Goal: Find specific page/section: Find specific page/section

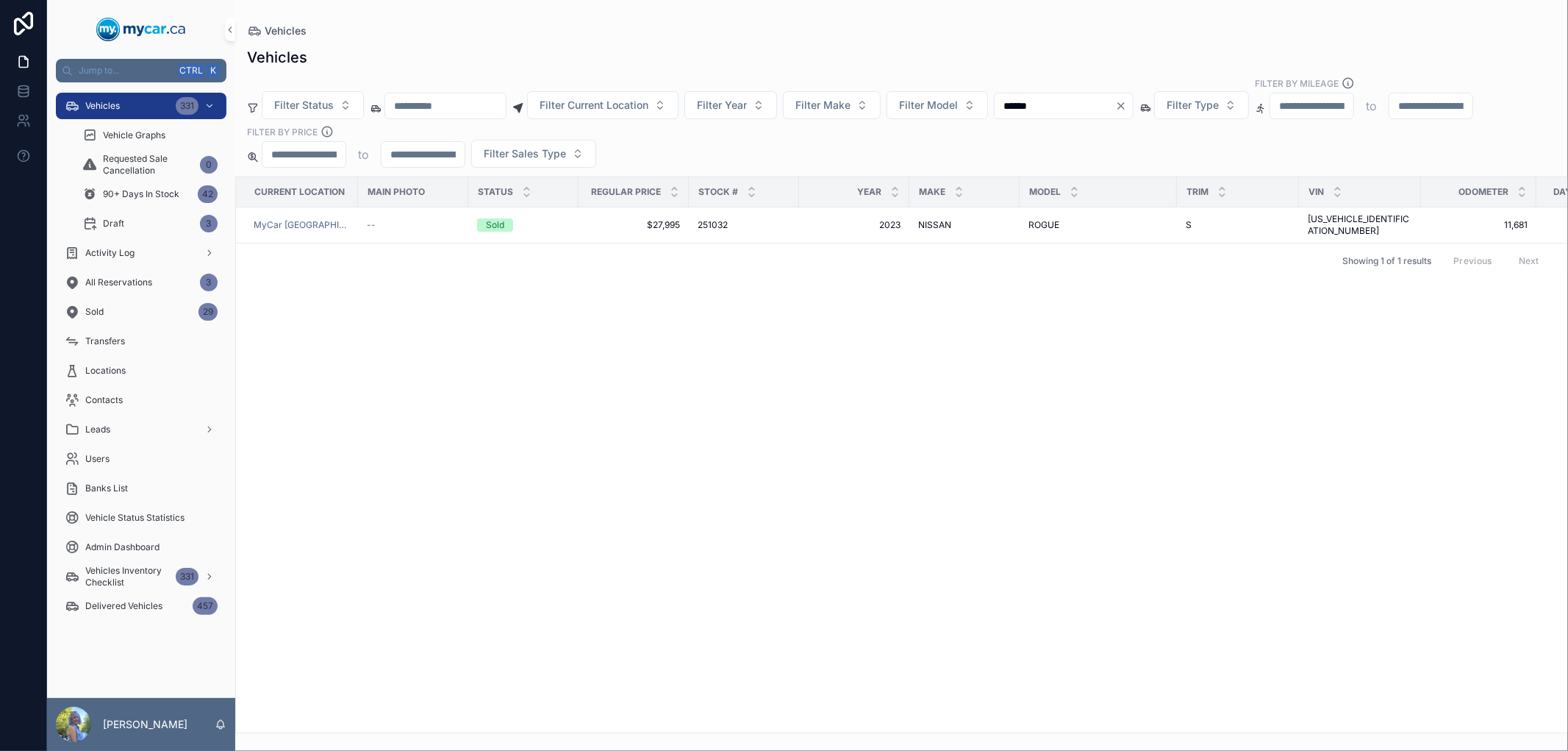
click at [166, 414] on div "Leads" at bounding box center [141, 429] width 188 height 29
click at [142, 430] on div "Leads" at bounding box center [142, 429] width 153 height 23
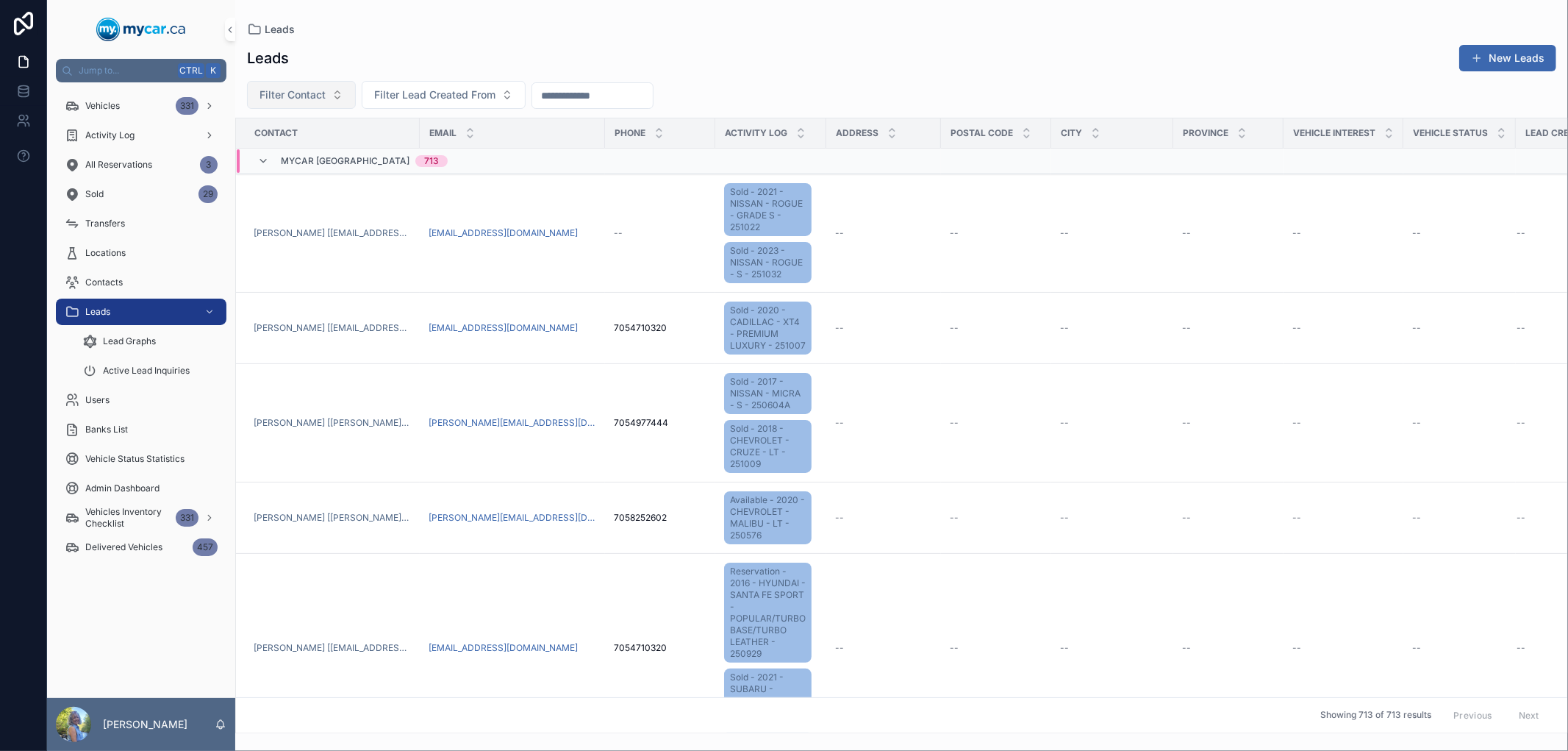
click at [309, 94] on span "Filter Contact" at bounding box center [292, 94] width 66 height 15
type input "******"
drag, startPoint x: 282, startPoint y: 128, endPoint x: 200, endPoint y: 128, distance: 82.0
click at [200, 128] on div "Jump to... Ctrl K Vehicles 331 Activity Log All Reservations 4 Sold 29 Transfer…" at bounding box center [808, 375] width 1522 height 751
drag, startPoint x: 287, startPoint y: 128, endPoint x: 225, endPoint y: 128, distance: 62.0
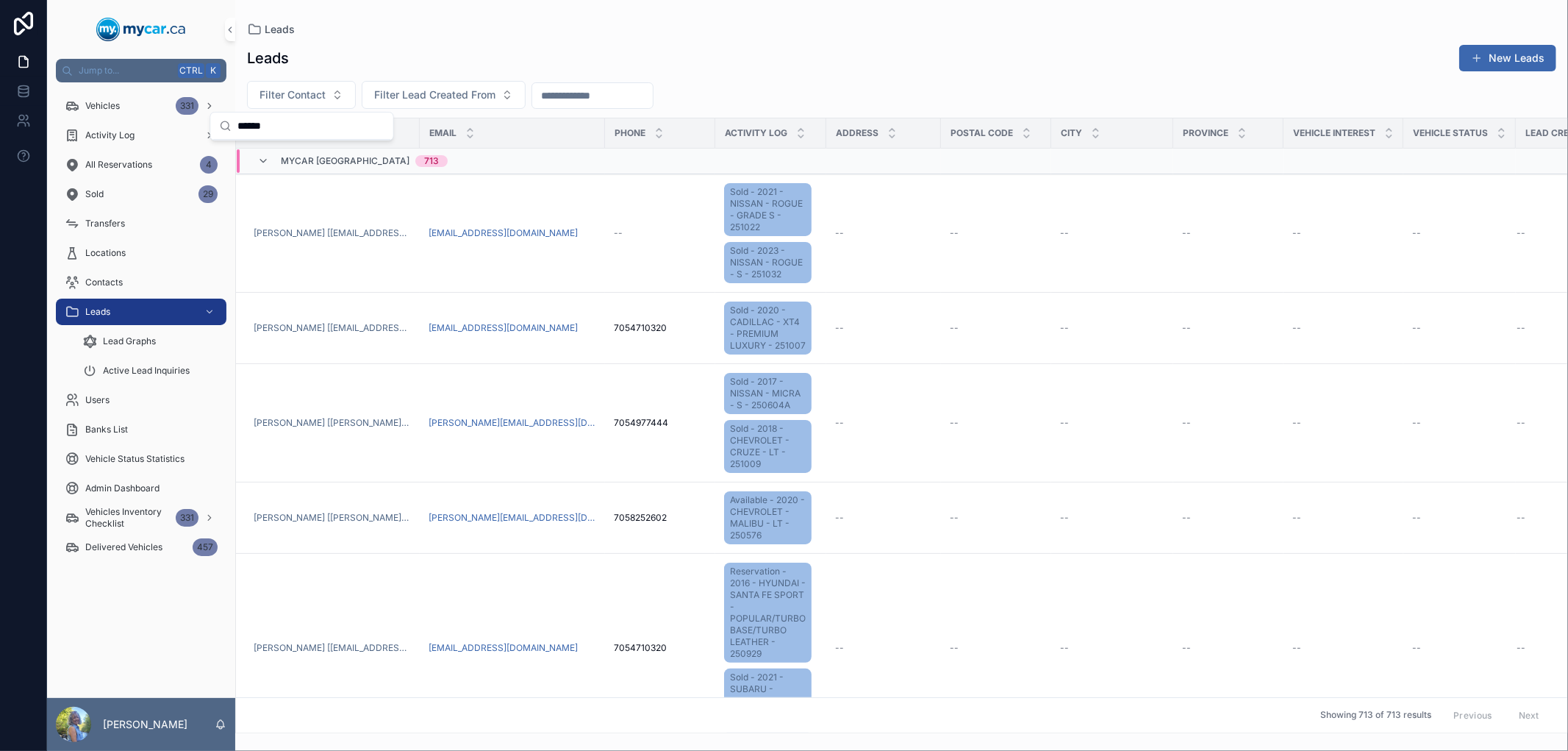
click at [225, 128] on div "******" at bounding box center [302, 126] width 183 height 28
click at [385, 97] on span "Filter Lead Created From" at bounding box center [435, 94] width 121 height 15
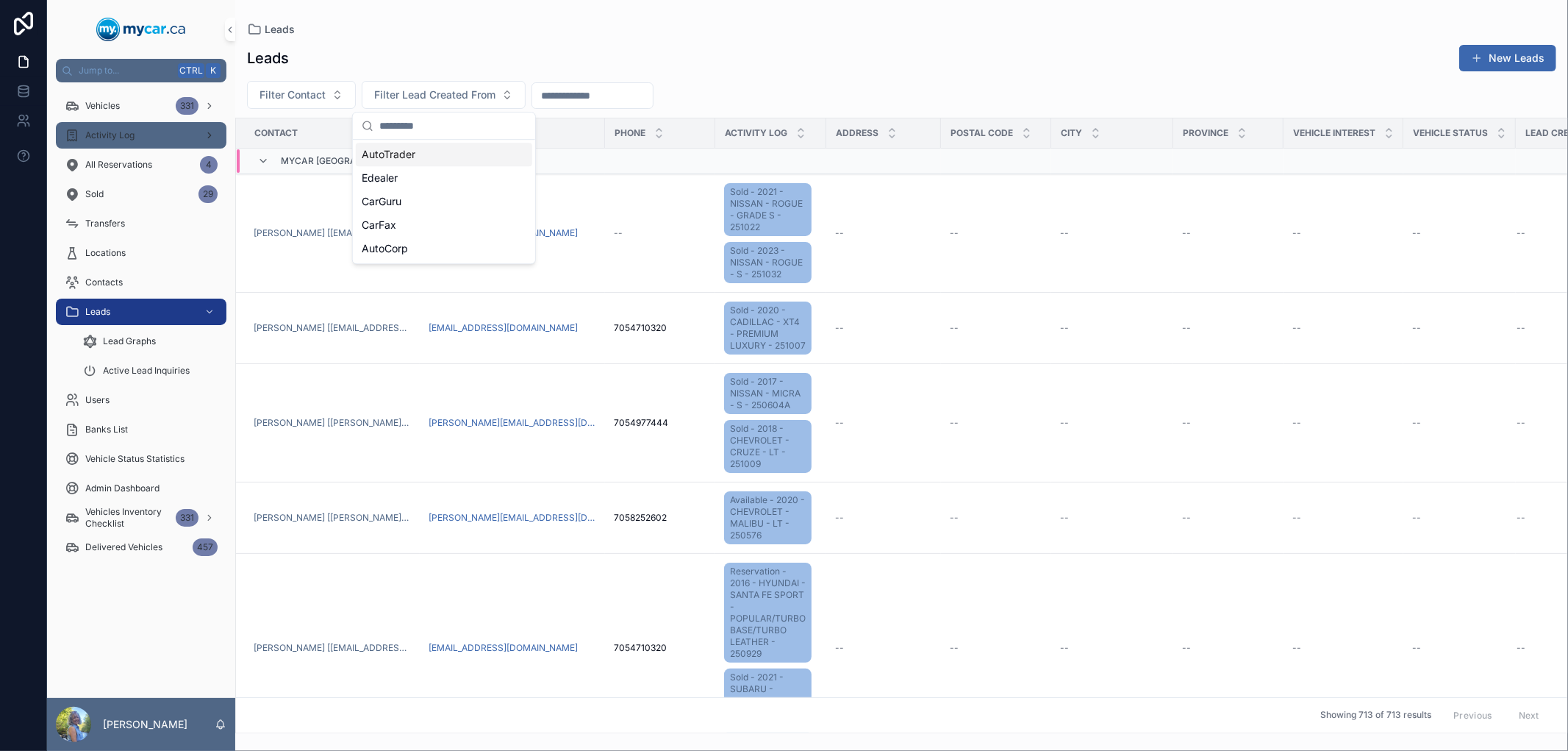
click at [116, 126] on div "Activity Log" at bounding box center [142, 135] width 153 height 23
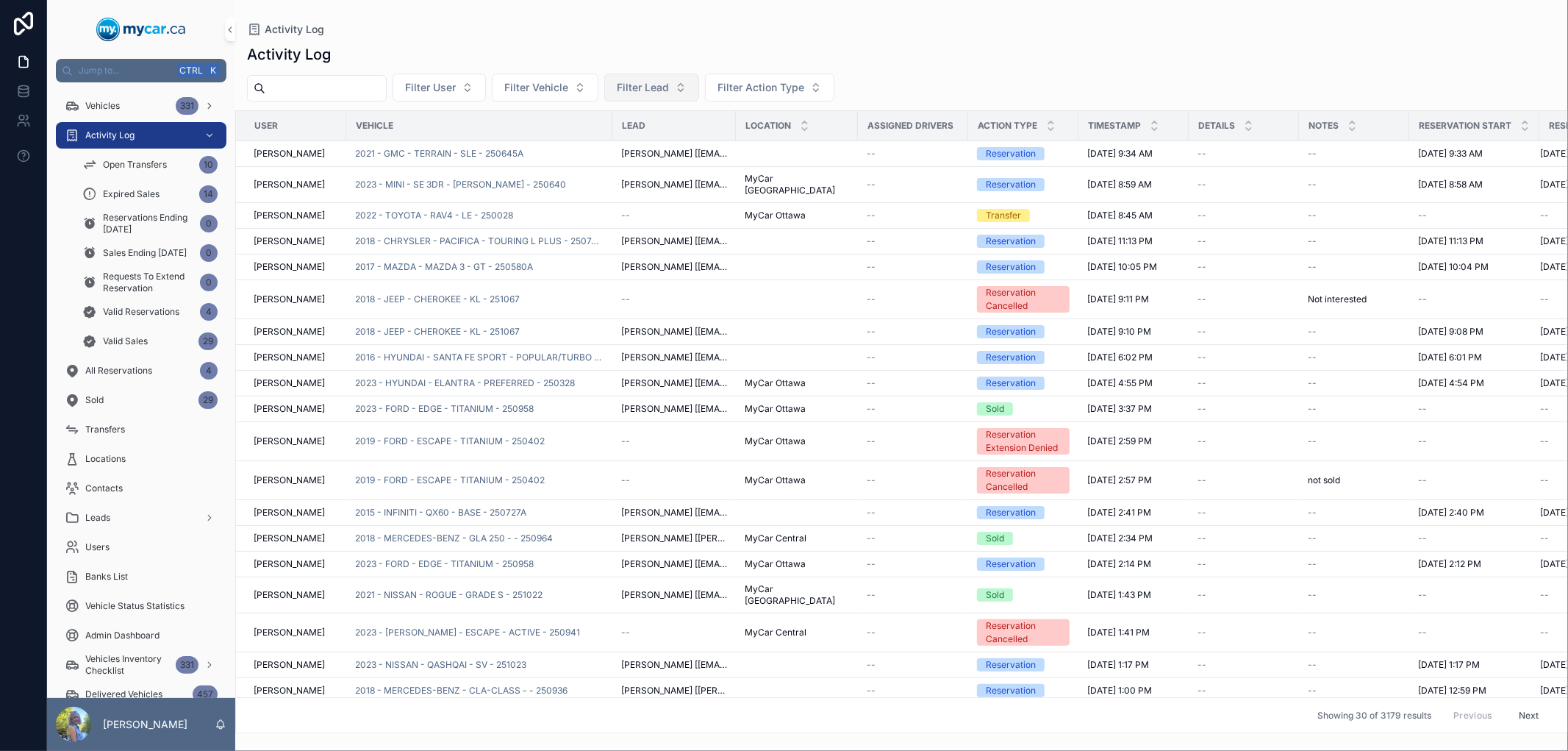
click at [699, 89] on button "Filter Lead" at bounding box center [651, 87] width 94 height 28
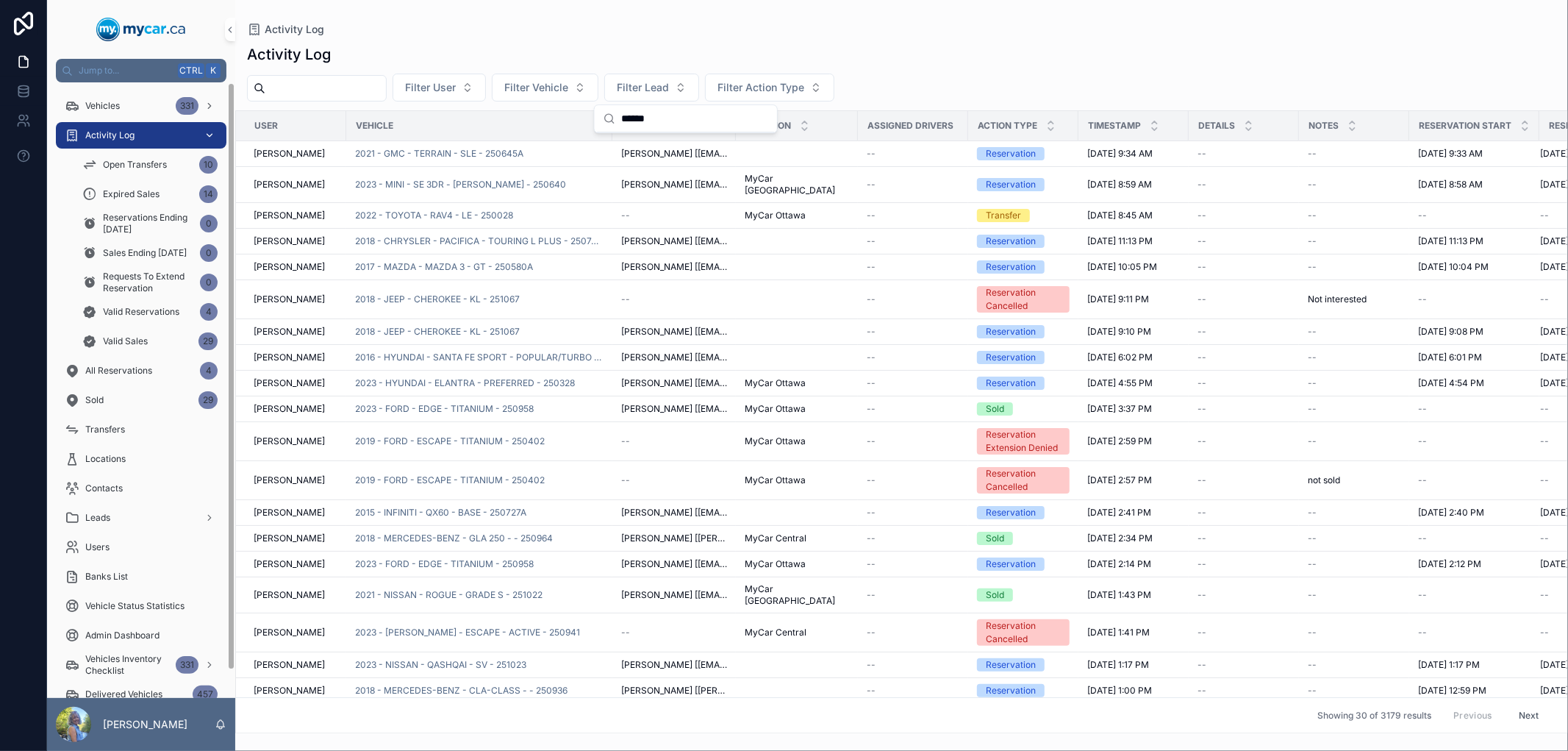
type input "******"
click at [116, 133] on span "Activity Log" at bounding box center [110, 135] width 49 height 12
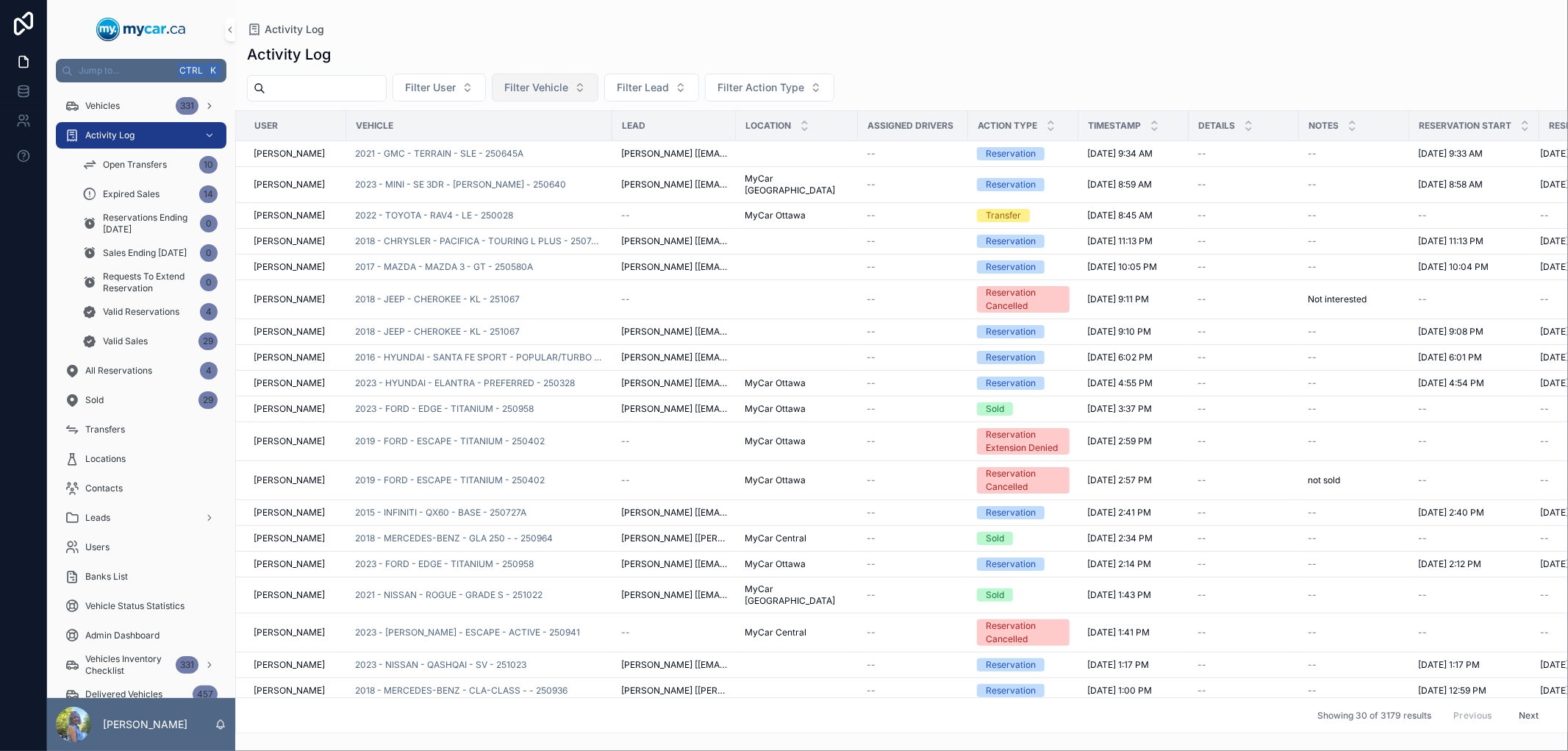
click at [568, 90] on span "Filter Vehicle" at bounding box center [536, 87] width 64 height 15
type input "******"
click at [567, 145] on span "2023 - NISSAN - ROGUE - S - 251032" at bounding box center [570, 147] width 147 height 15
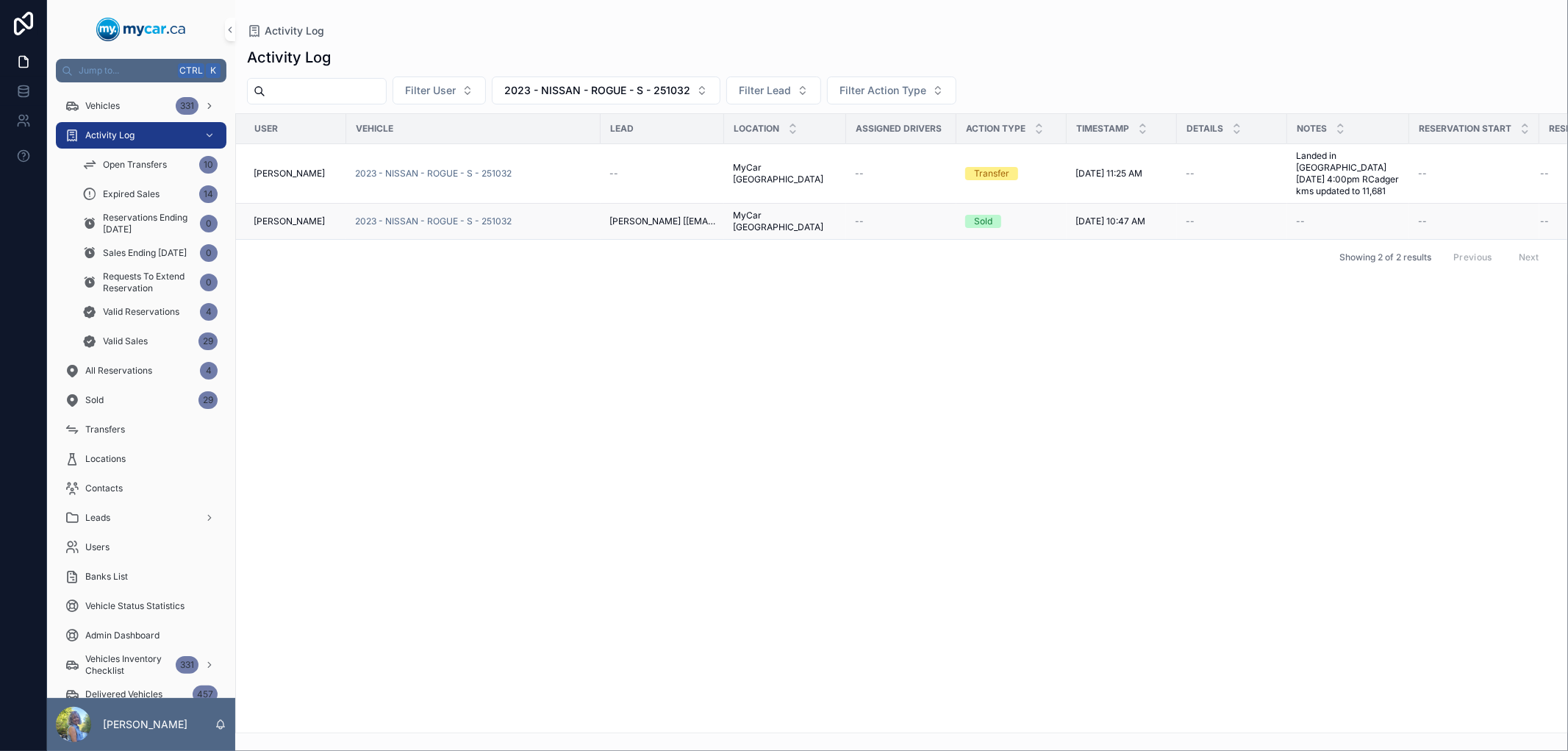
click at [445, 204] on td "2023 - NISSAN - ROGUE - S - 251032" at bounding box center [474, 222] width 255 height 36
click at [443, 216] on span "2023 - NISSAN - ROGUE - S - 251032" at bounding box center [434, 221] width 157 height 12
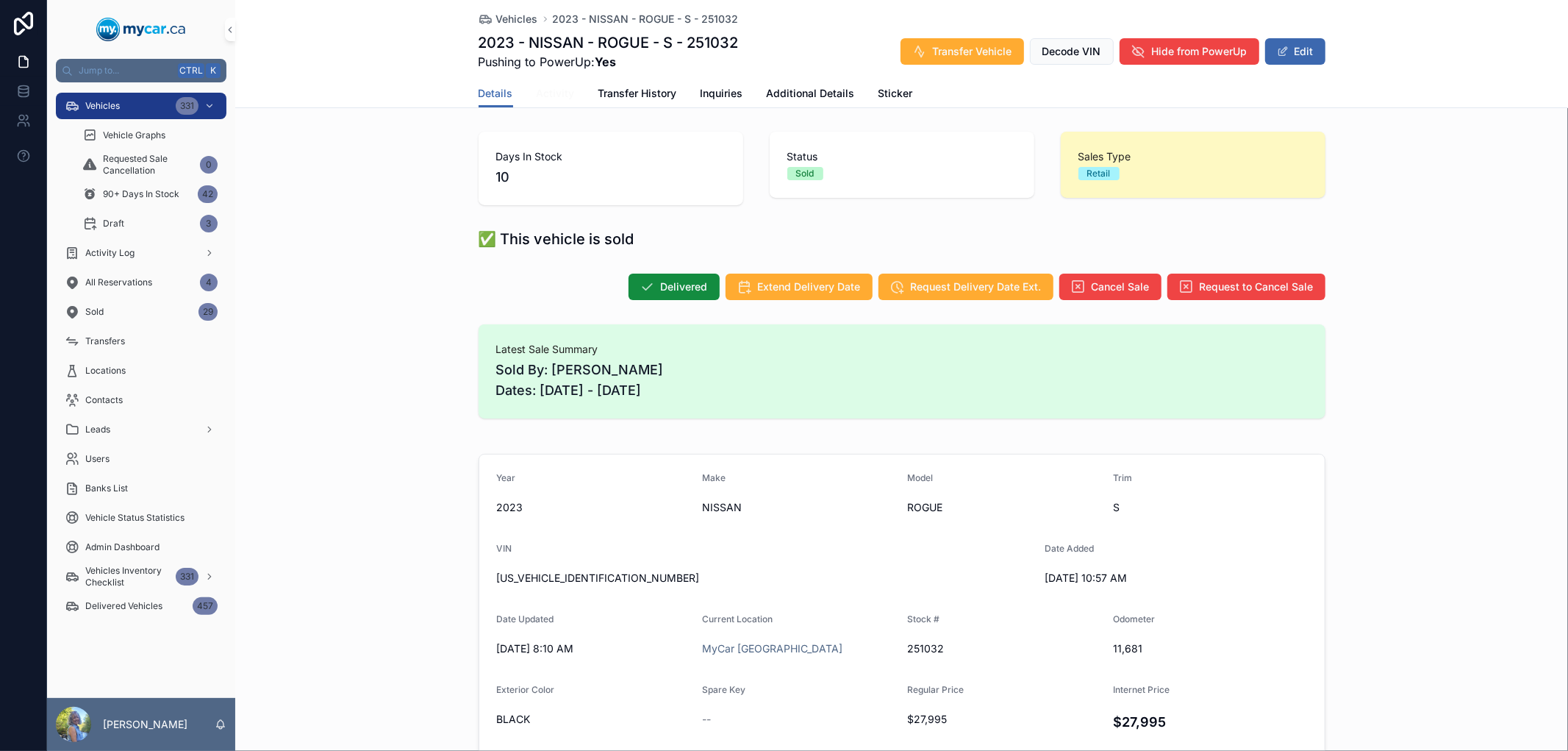
click at [562, 94] on span "Activity" at bounding box center [555, 94] width 38 height 15
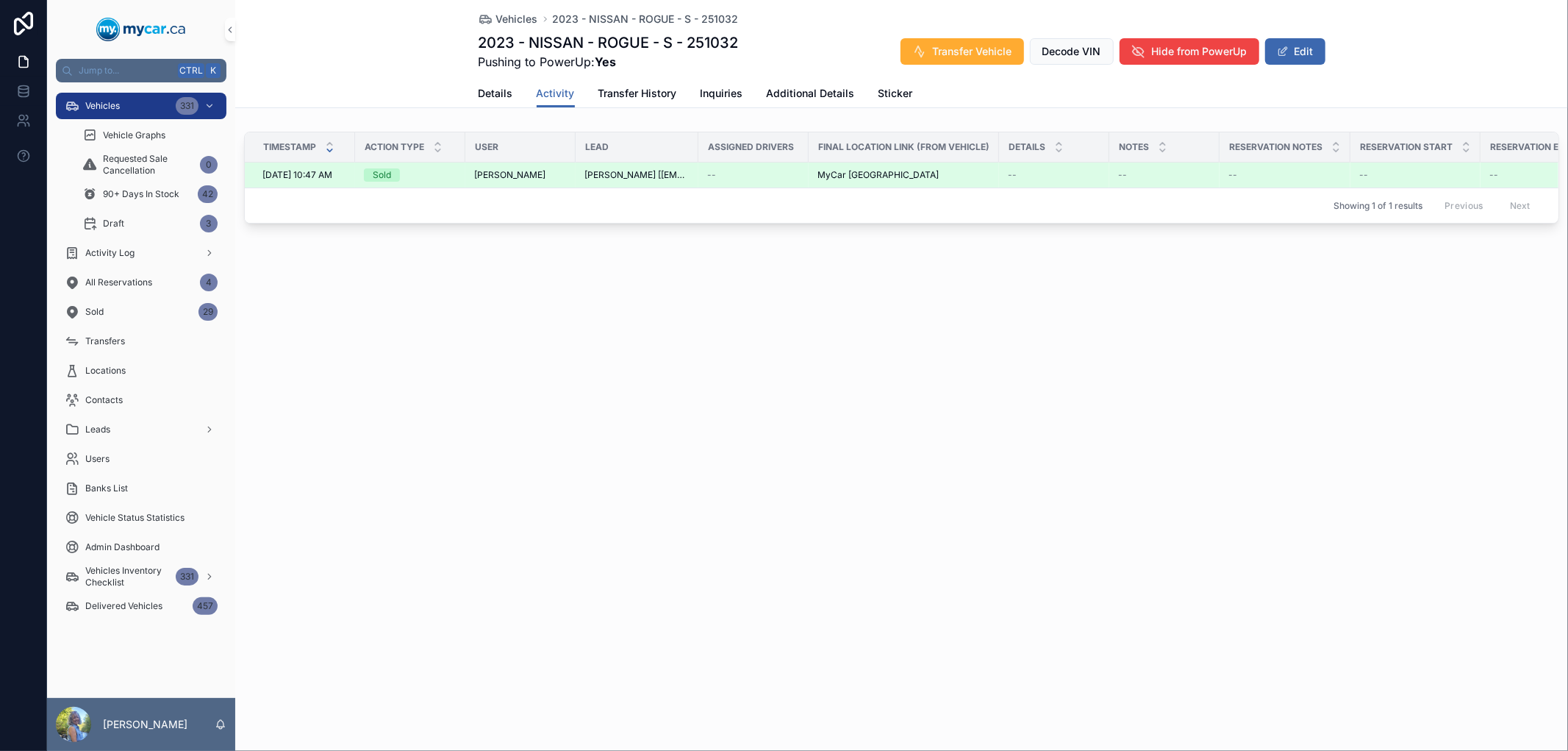
click at [608, 172] on span "[PERSON_NAME] [[EMAIL_ADDRESS][DOMAIN_NAME]]" at bounding box center [637, 175] width 105 height 12
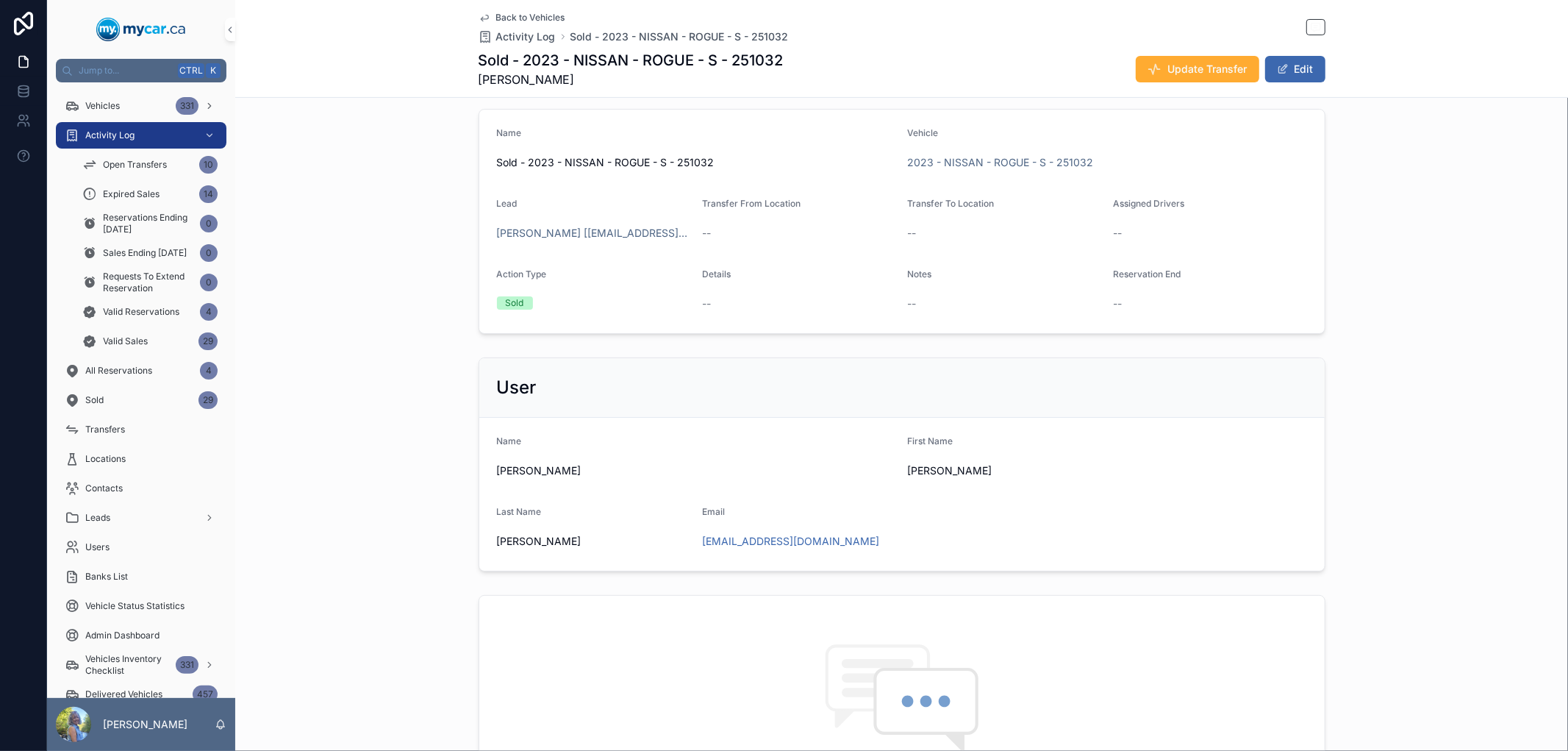
scroll to position [163, 0]
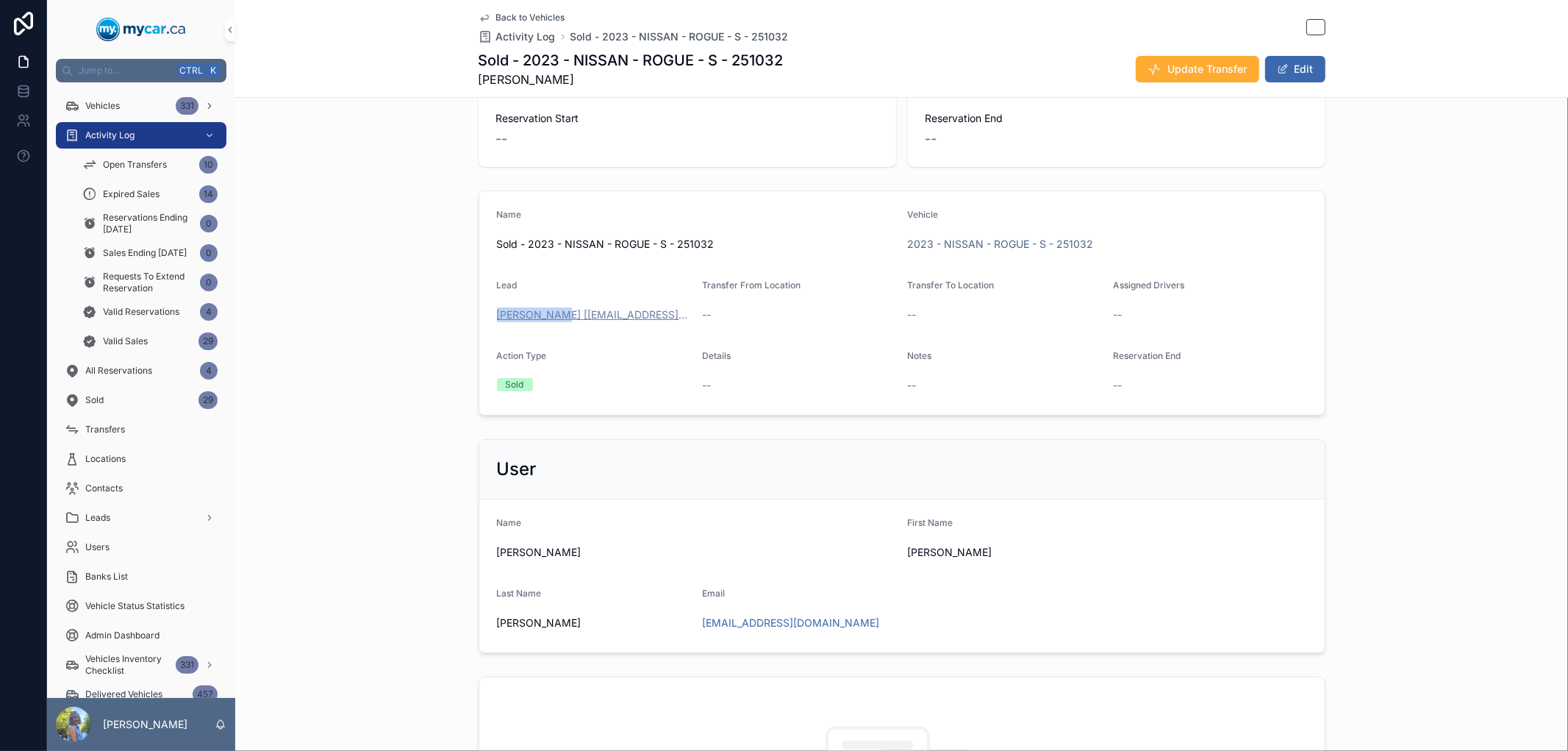
drag, startPoint x: 489, startPoint y: 320, endPoint x: 556, endPoint y: 316, distance: 67.1
click at [556, 316] on form "Name Sold - 2023 - NISSAN - ROGUE - S - 251032 Vehicle 2023 - NISSAN - ROGUE - …" at bounding box center [902, 303] width 845 height 224
copy span "[PERSON_NAME]"
click at [445, 250] on div "Name Sold - 2023 - NISSAN - ROGUE - S - 251032 Vehicle 2023 - NISSAN - ROGUE - …" at bounding box center [902, 303] width 1333 height 237
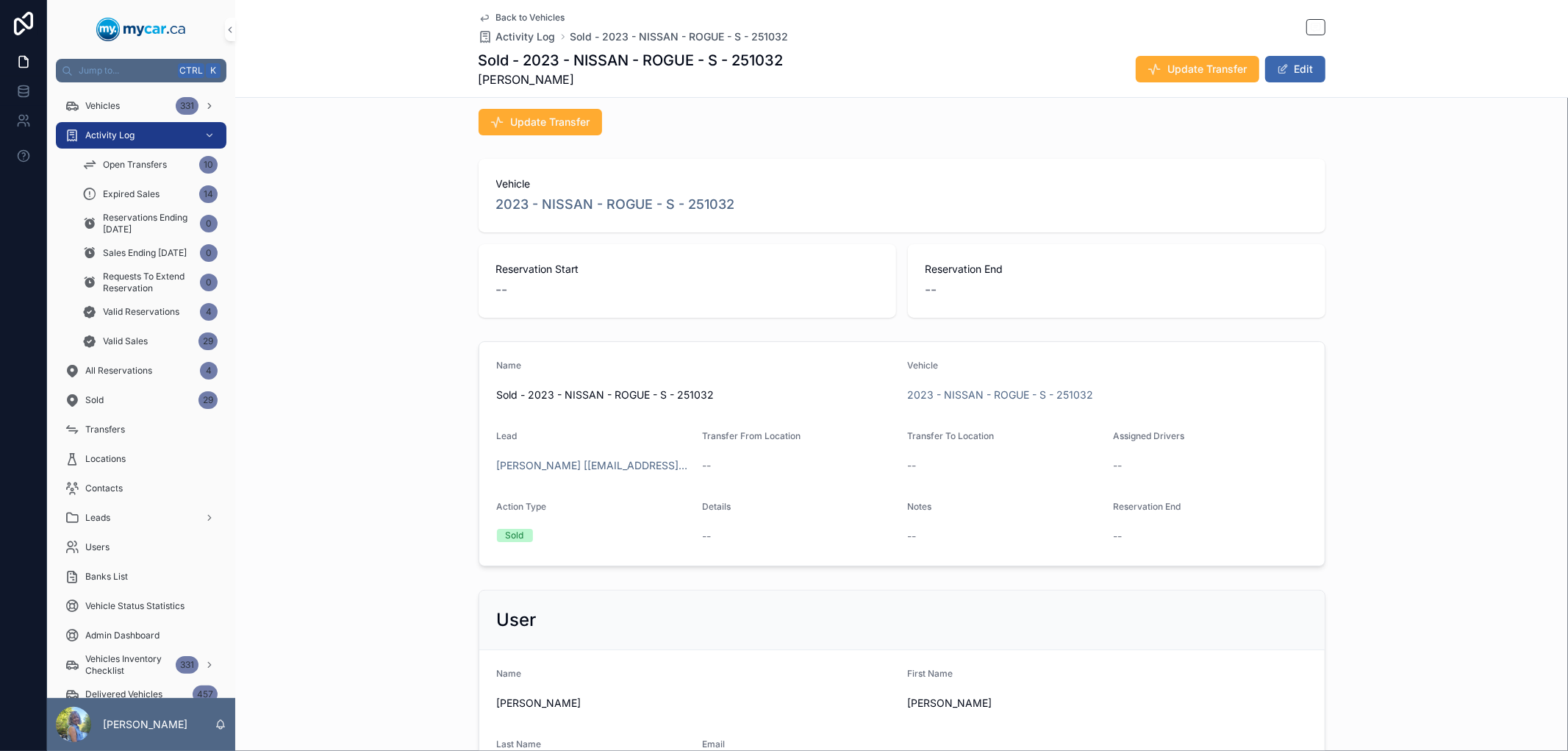
scroll to position [0, 0]
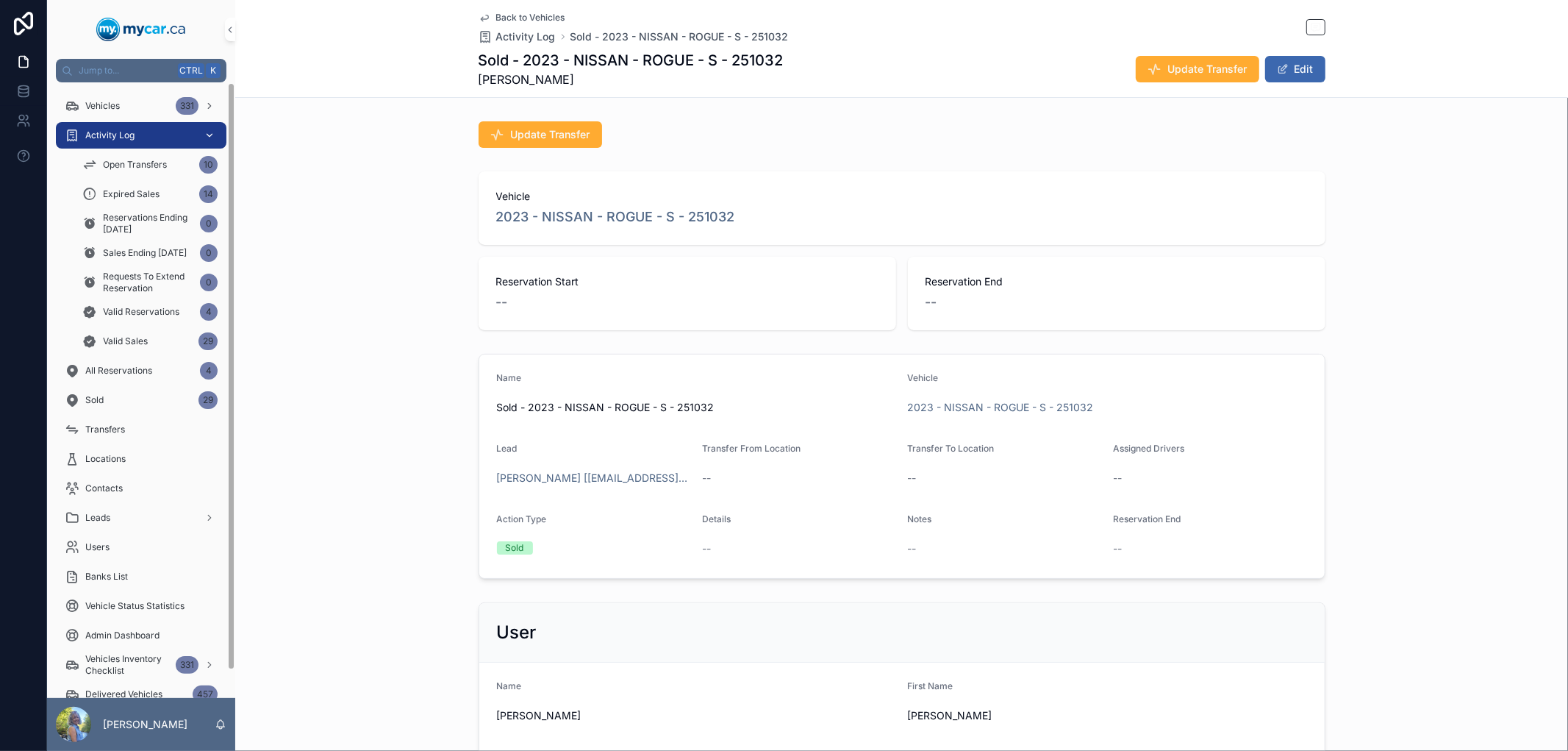
click at [162, 135] on div "Activity Log" at bounding box center [142, 135] width 153 height 23
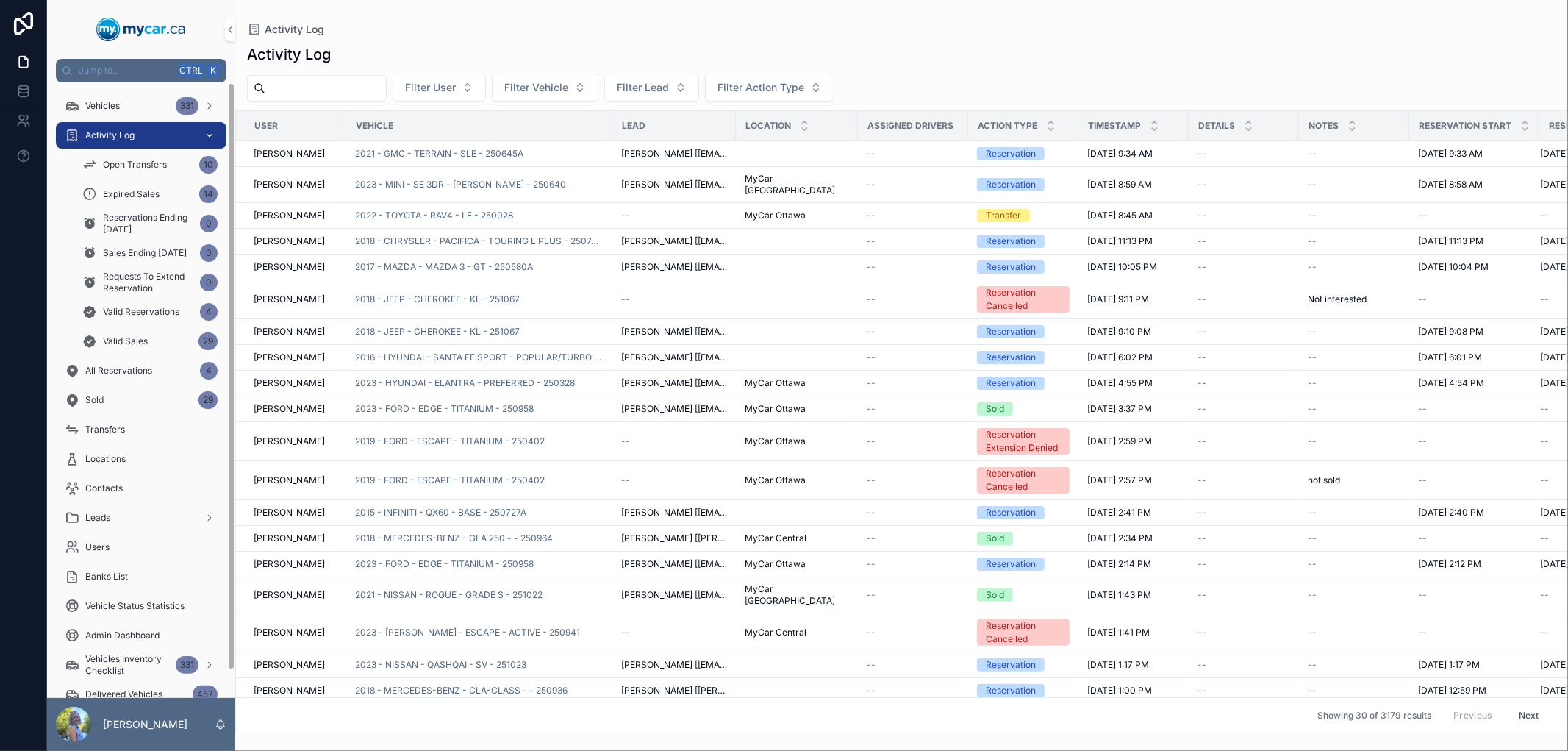
click at [150, 136] on div "Activity Log" at bounding box center [142, 135] width 153 height 23
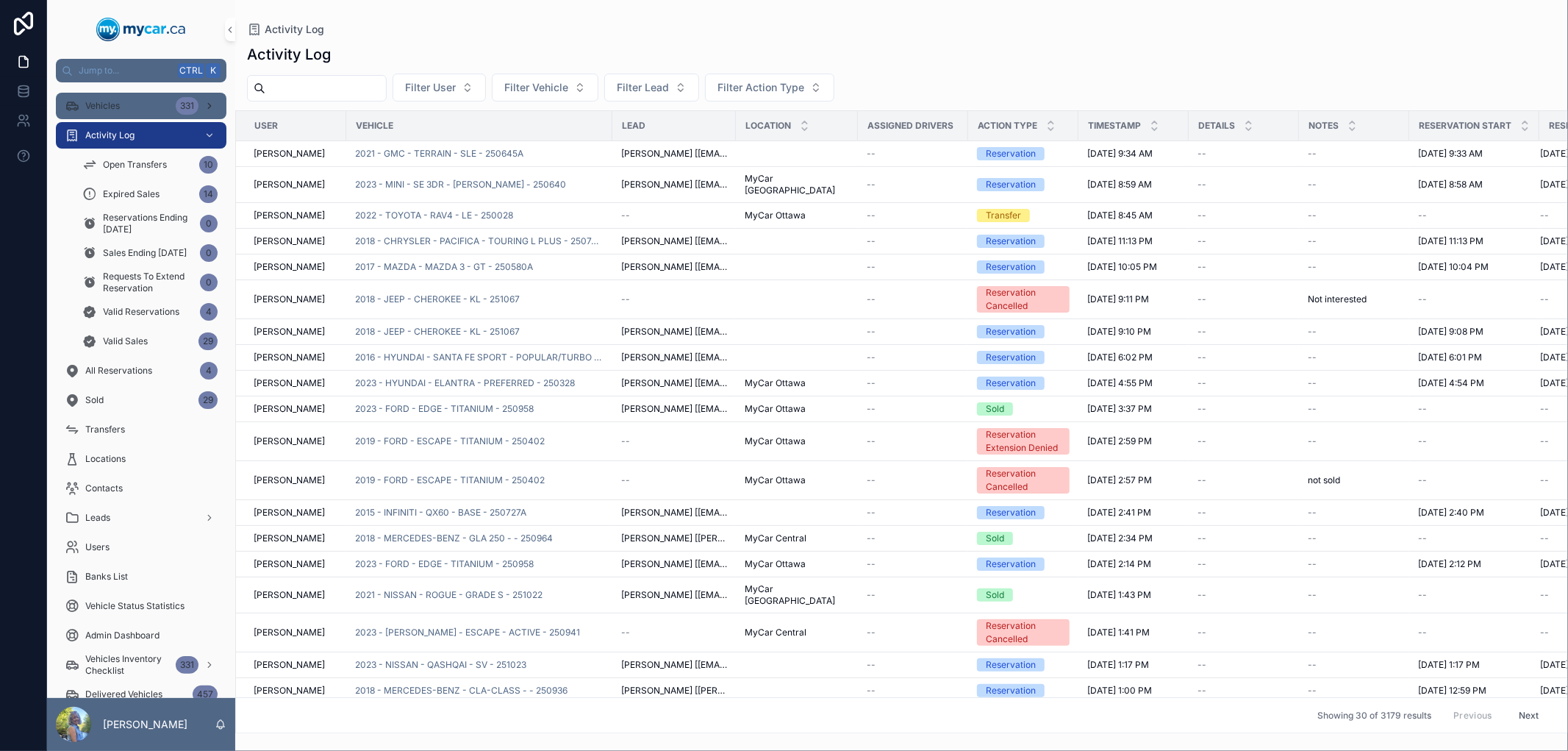
click at [134, 111] on div "Vehicles 331" at bounding box center [142, 106] width 153 height 23
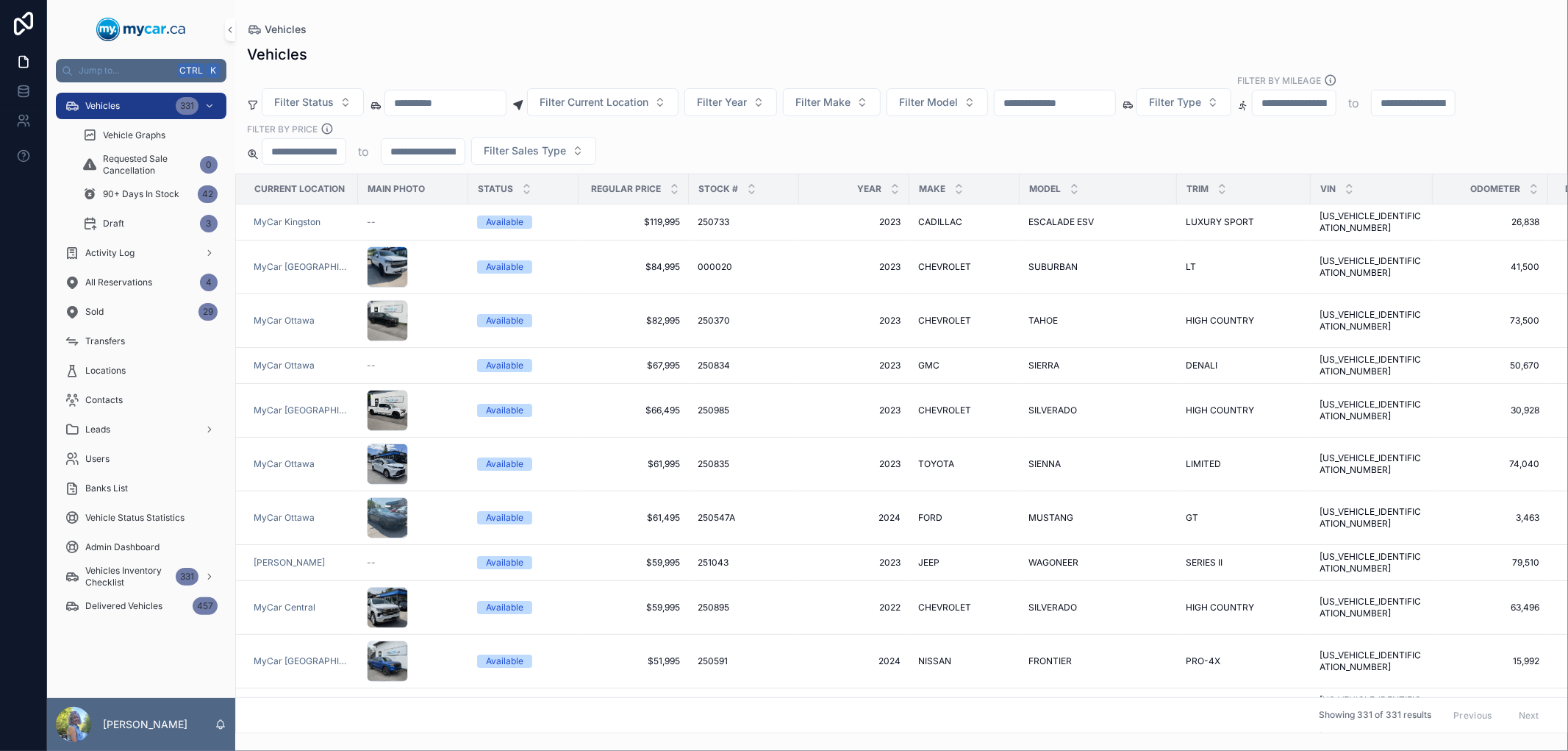
click at [1115, 108] on input "scrollable content" at bounding box center [1055, 102] width 120 height 20
paste input "******"
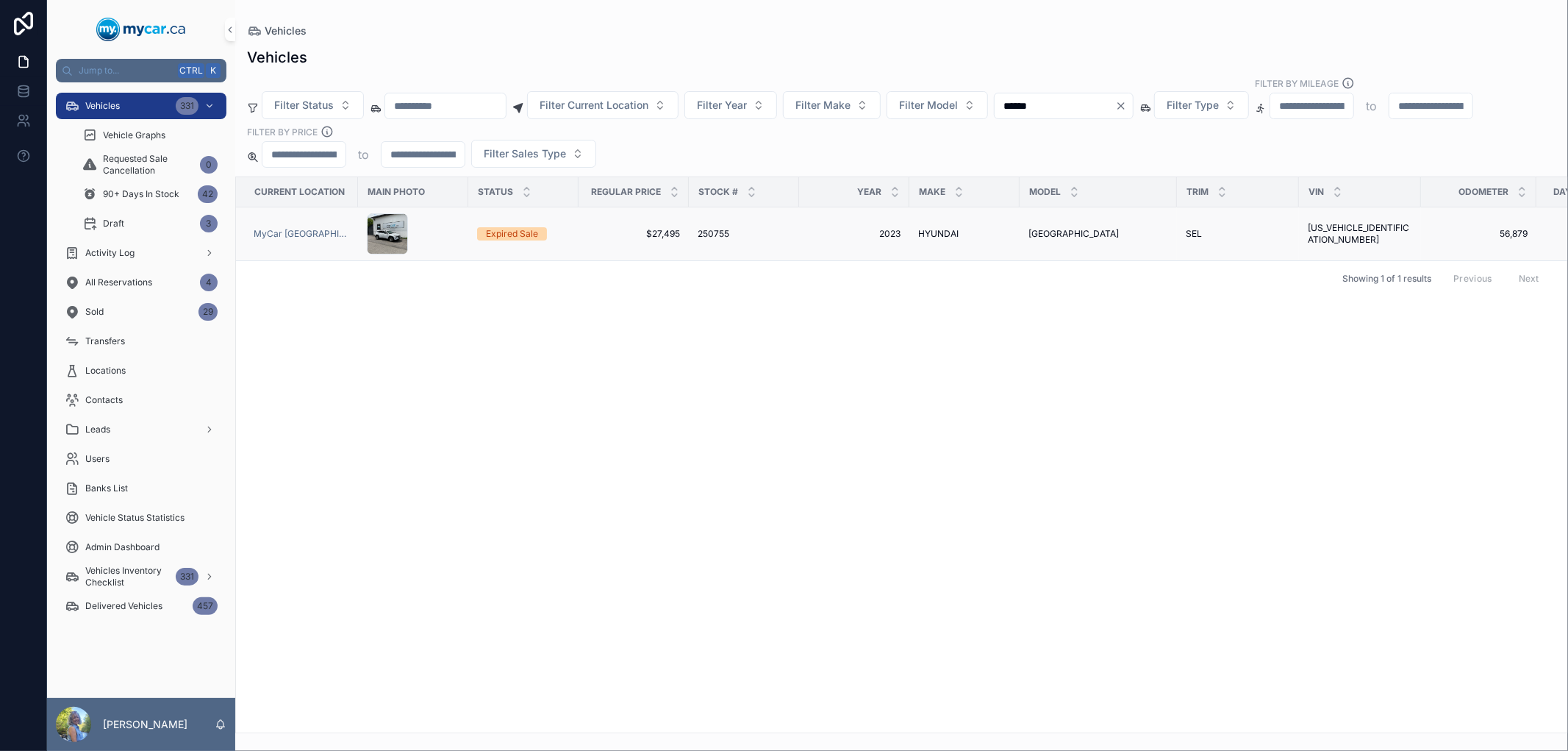
type input "******"
click at [717, 236] on span "250755" at bounding box center [713, 233] width 31 height 12
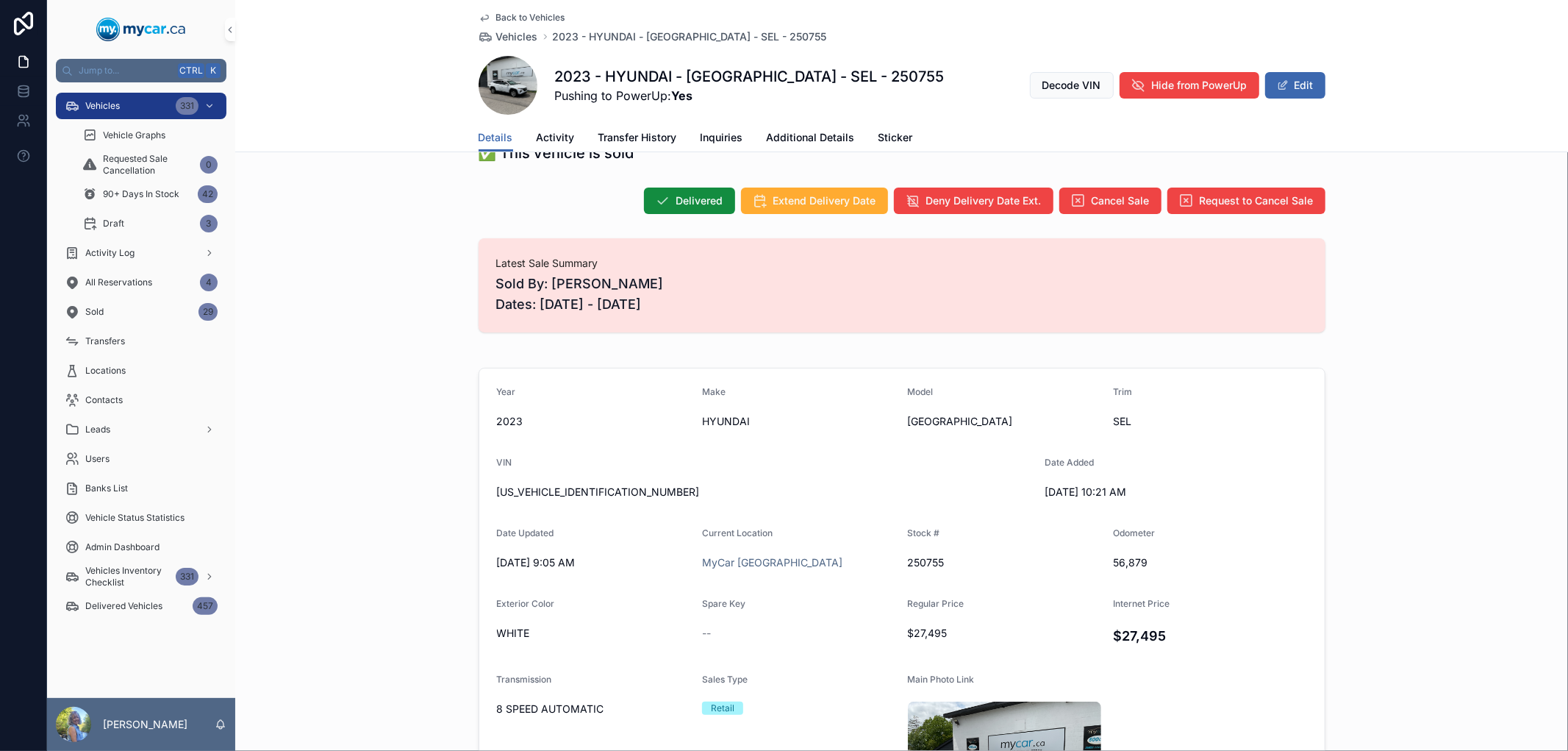
scroll to position [163, 0]
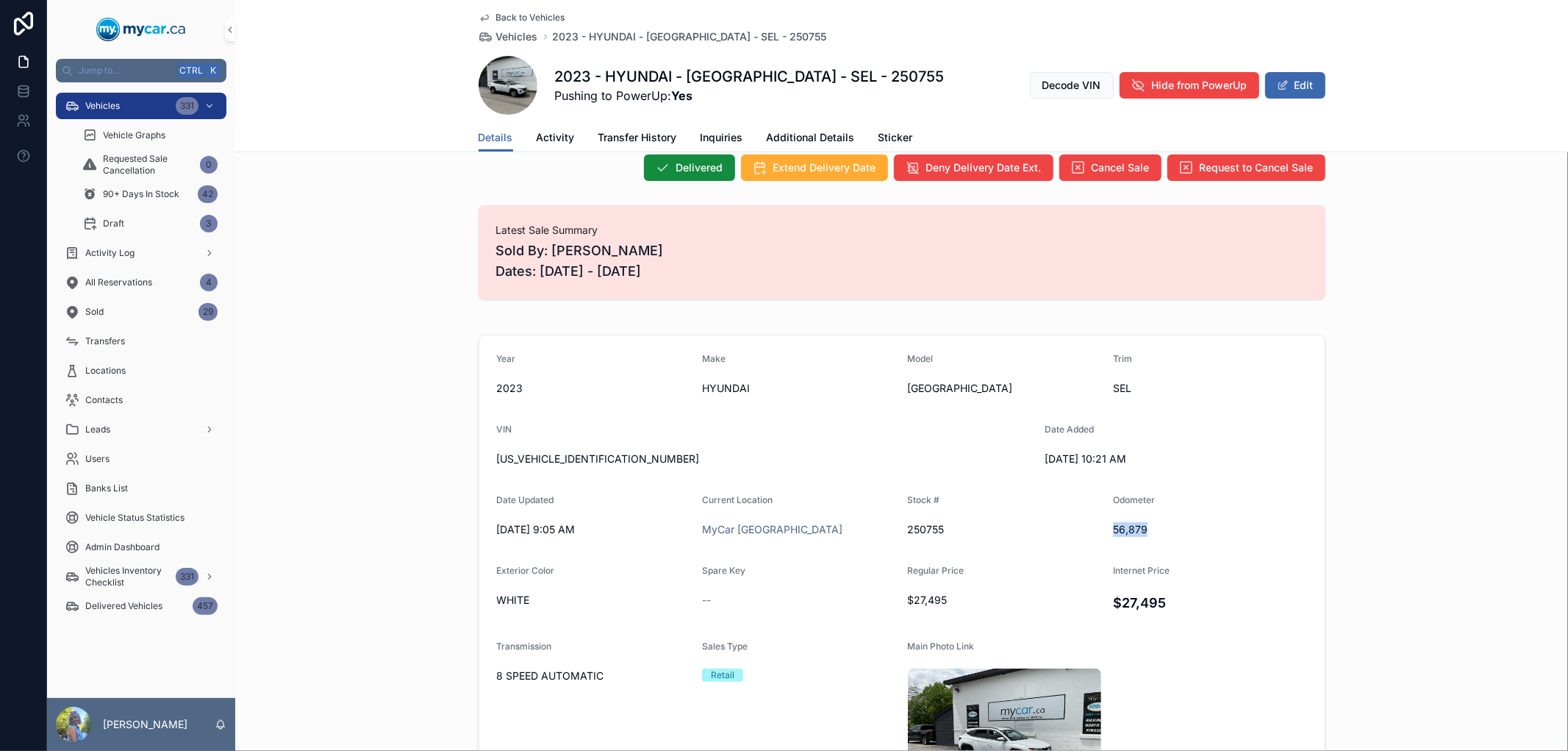
drag, startPoint x: 1164, startPoint y: 531, endPoint x: 1105, endPoint y: 530, distance: 59.0
click at [1105, 530] on form "Year [DATE] Make HYUNDAI Model TUCSON Trim SEL VIN [US_VEHICLE_IDENTIFICATION_N…" at bounding box center [902, 585] width 845 height 501
copy span "56,879"
drag, startPoint x: 550, startPoint y: 74, endPoint x: 751, endPoint y: 79, distance: 201.1
click at [751, 79] on h1 "2023 - HYUNDAI - [GEOGRAPHIC_DATA] - SEL - 250755" at bounding box center [749, 76] width 389 height 20
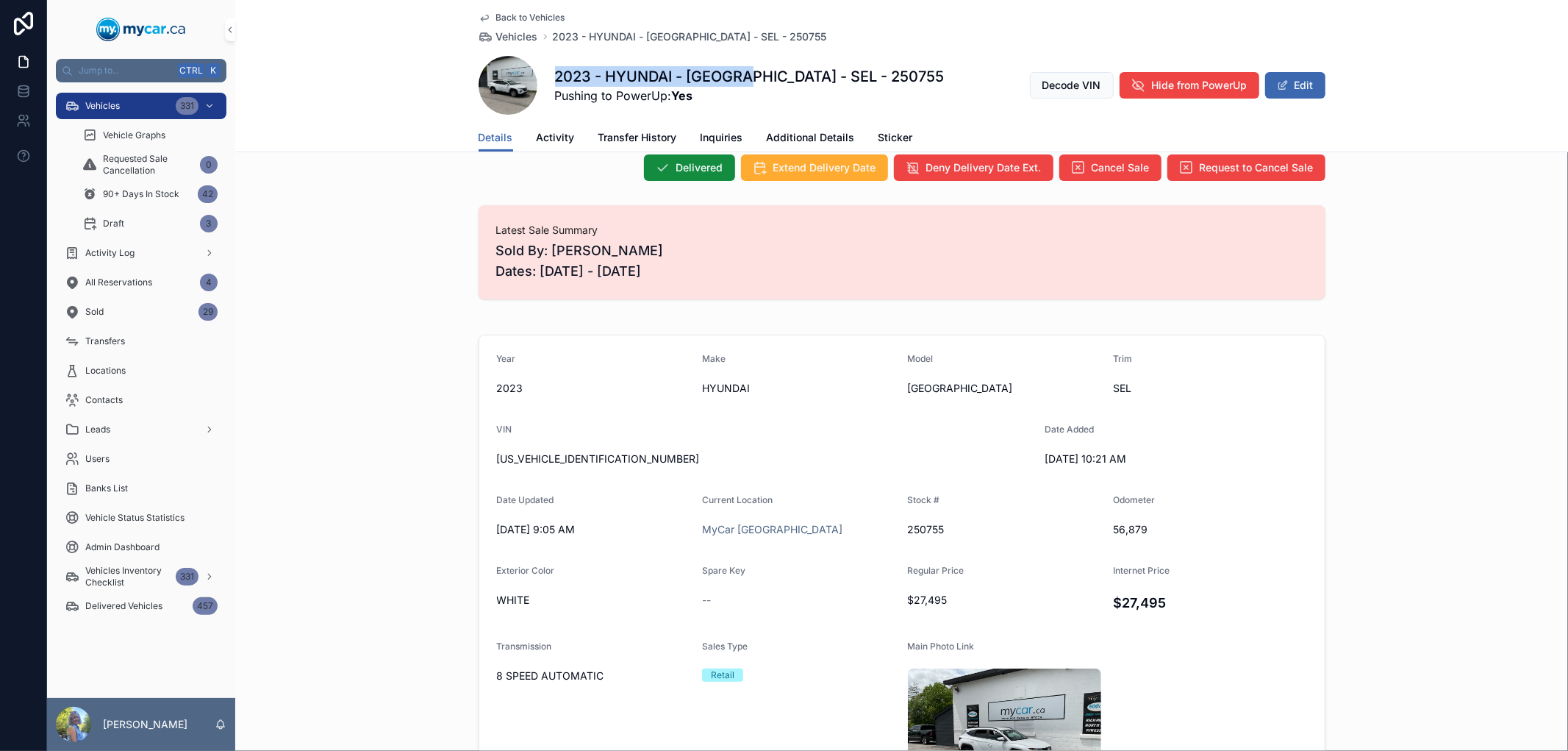
copy h1 "2023 - HYUNDAI - [GEOGRAPHIC_DATA]"
drag, startPoint x: 606, startPoint y: 460, endPoint x: 482, endPoint y: 461, distance: 124.0
click at [482, 461] on form "Year [DATE] Make HYUNDAI Model TUCSON Trim SEL VIN [US_VEHICLE_IDENTIFICATION_N…" at bounding box center [902, 585] width 845 height 501
copy span "[US_VEHICLE_IDENTIFICATION_NUMBER]"
click at [511, 43] on span "Vehicles" at bounding box center [517, 37] width 42 height 15
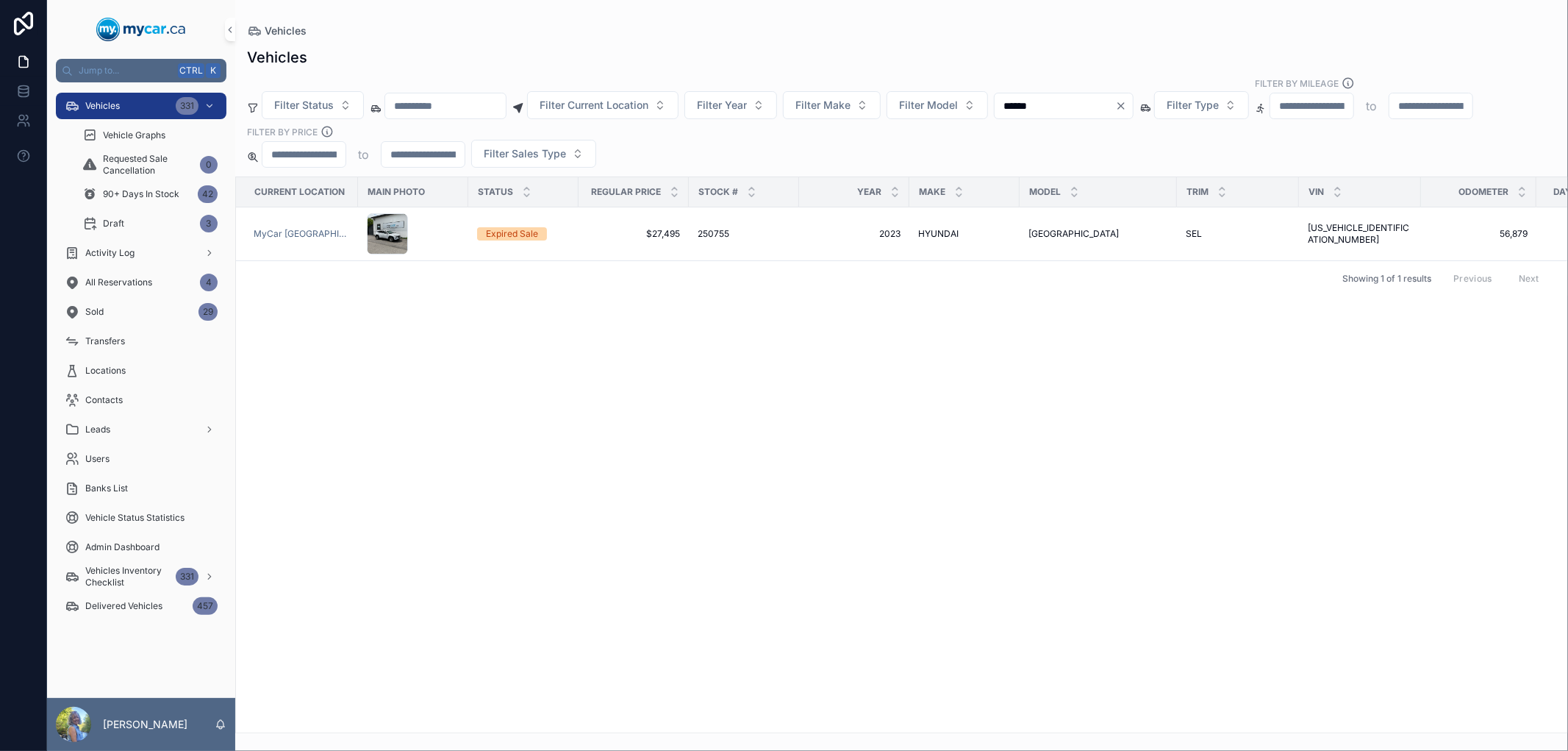
drag, startPoint x: 1125, startPoint y: 105, endPoint x: 1039, endPoint y: 114, distance: 86.5
click at [1039, 114] on input "******" at bounding box center [1055, 105] width 120 height 20
paste input "scrollable content"
type input "******"
click at [706, 233] on span "250985" at bounding box center [713, 233] width 31 height 12
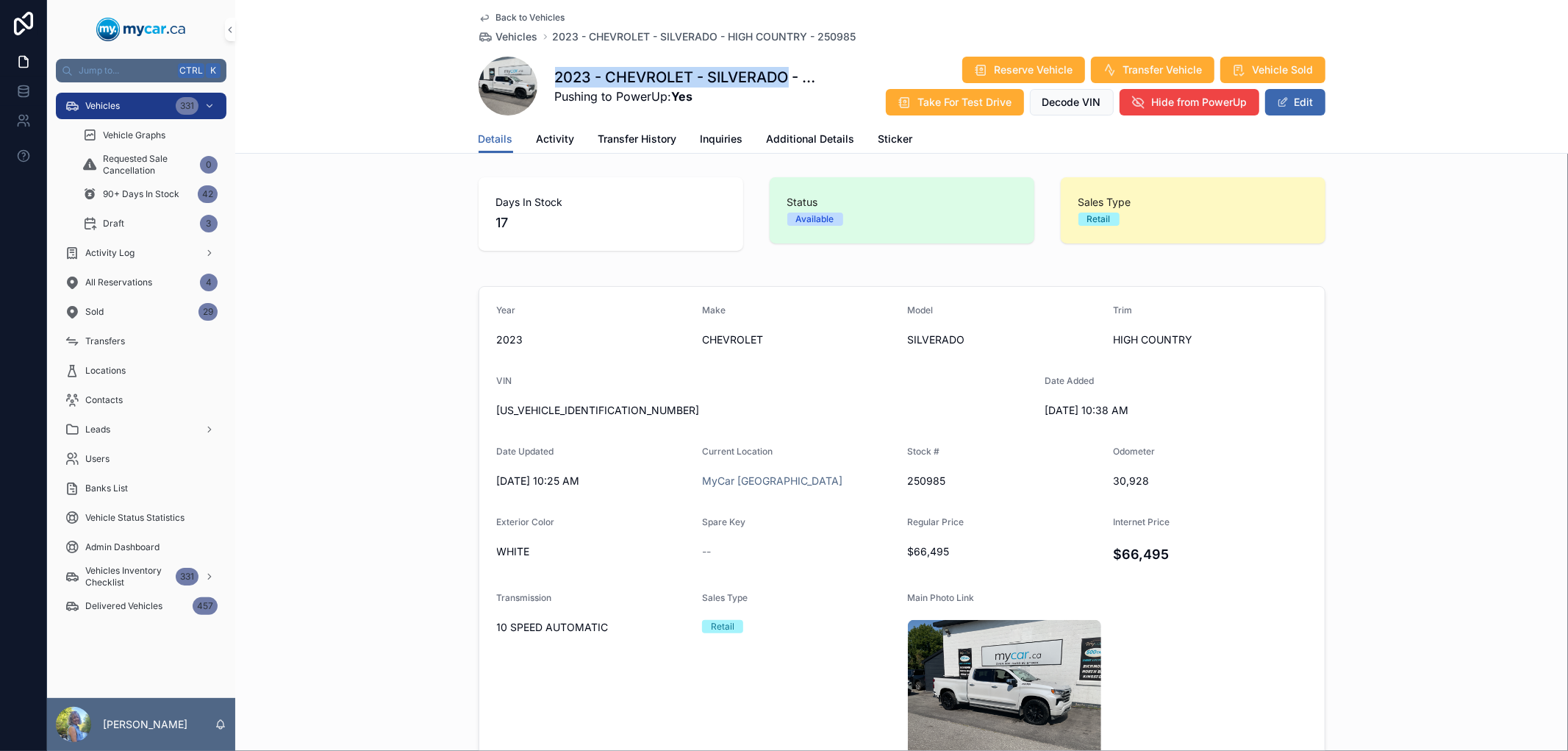
drag, startPoint x: 783, startPoint y: 74, endPoint x: 551, endPoint y: 78, distance: 232.0
click at [555, 78] on h1 "2023 - CHEVROLET - SILVERADO - HIGH COUNTRY - 250985" at bounding box center [686, 77] width 263 height 20
copy h1 "2023 - CHEVROLET - SILVERADO"
drag, startPoint x: 1155, startPoint y: 474, endPoint x: 1107, endPoint y: 486, distance: 49.5
click at [1114, 486] on span "30,928" at bounding box center [1211, 481] width 194 height 15
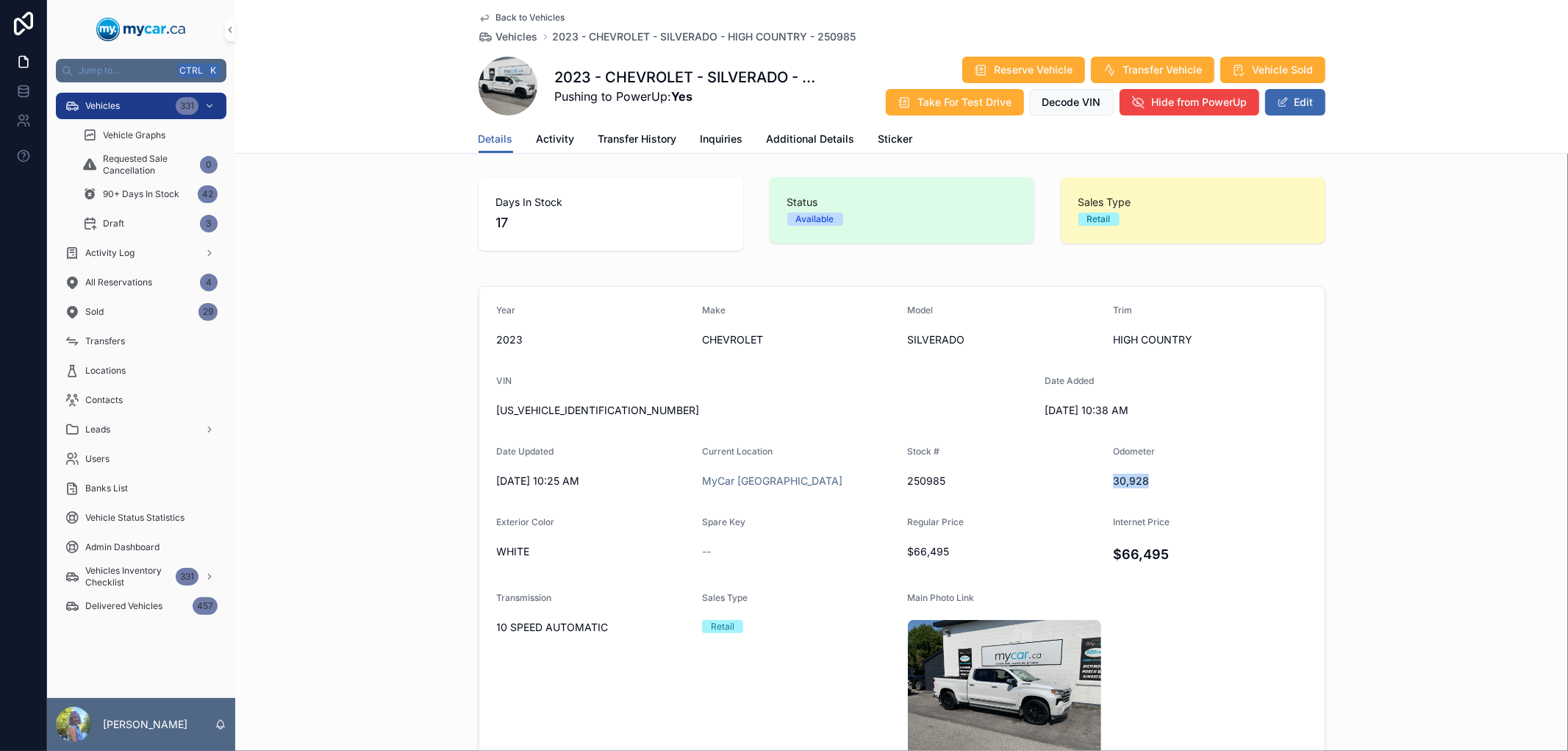
copy span "30,928"
drag, startPoint x: 608, startPoint y: 409, endPoint x: 494, endPoint y: 408, distance: 114.0
click at [497, 408] on span "[US_VEHICLE_IDENTIFICATION_NUMBER]" at bounding box center [765, 410] width 536 height 15
copy span "[US_VEHICLE_IDENTIFICATION_NUMBER]"
click at [133, 110] on div "Vehicles 331" at bounding box center [142, 106] width 153 height 23
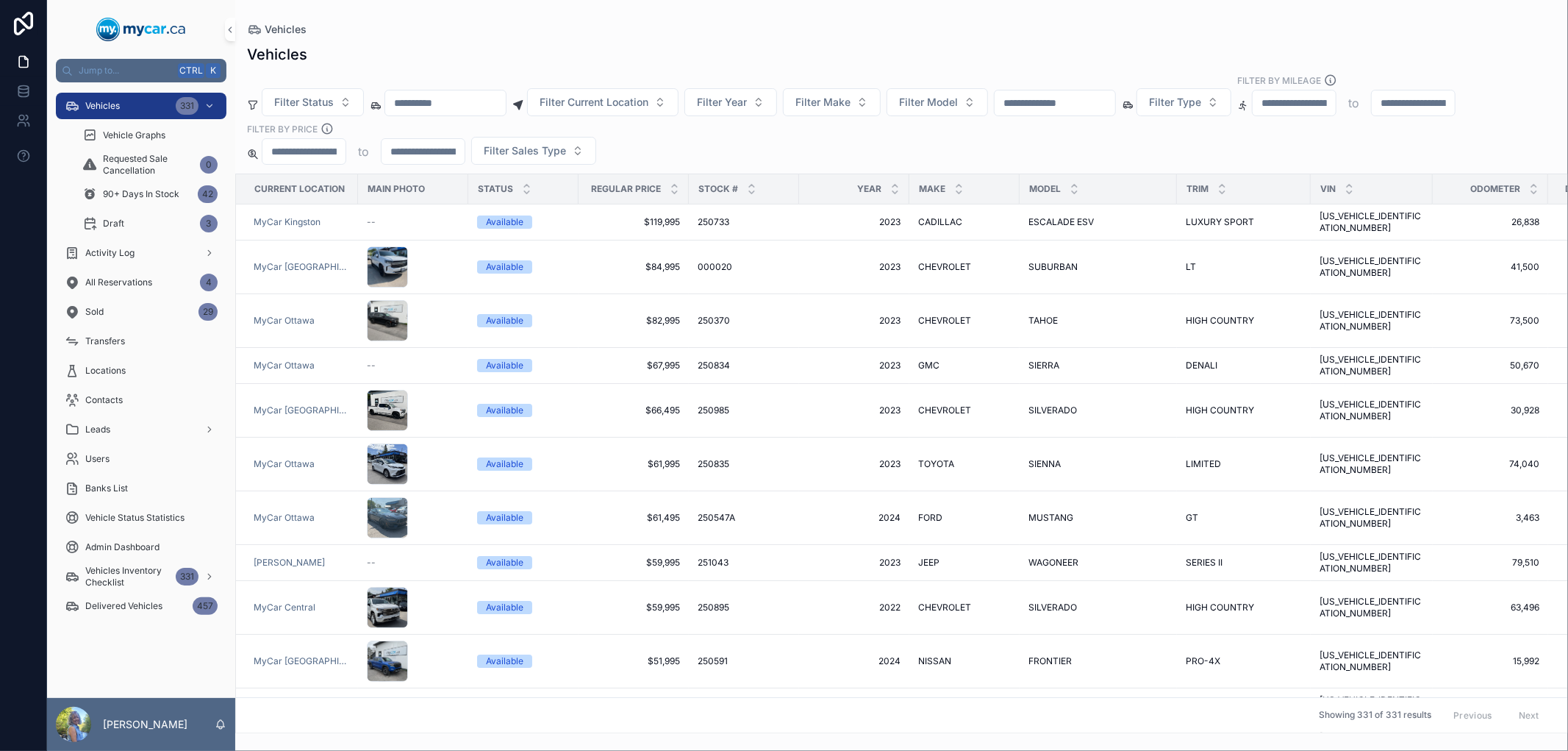
click at [423, 99] on input "scrollable content" at bounding box center [445, 102] width 120 height 20
paste input "**********"
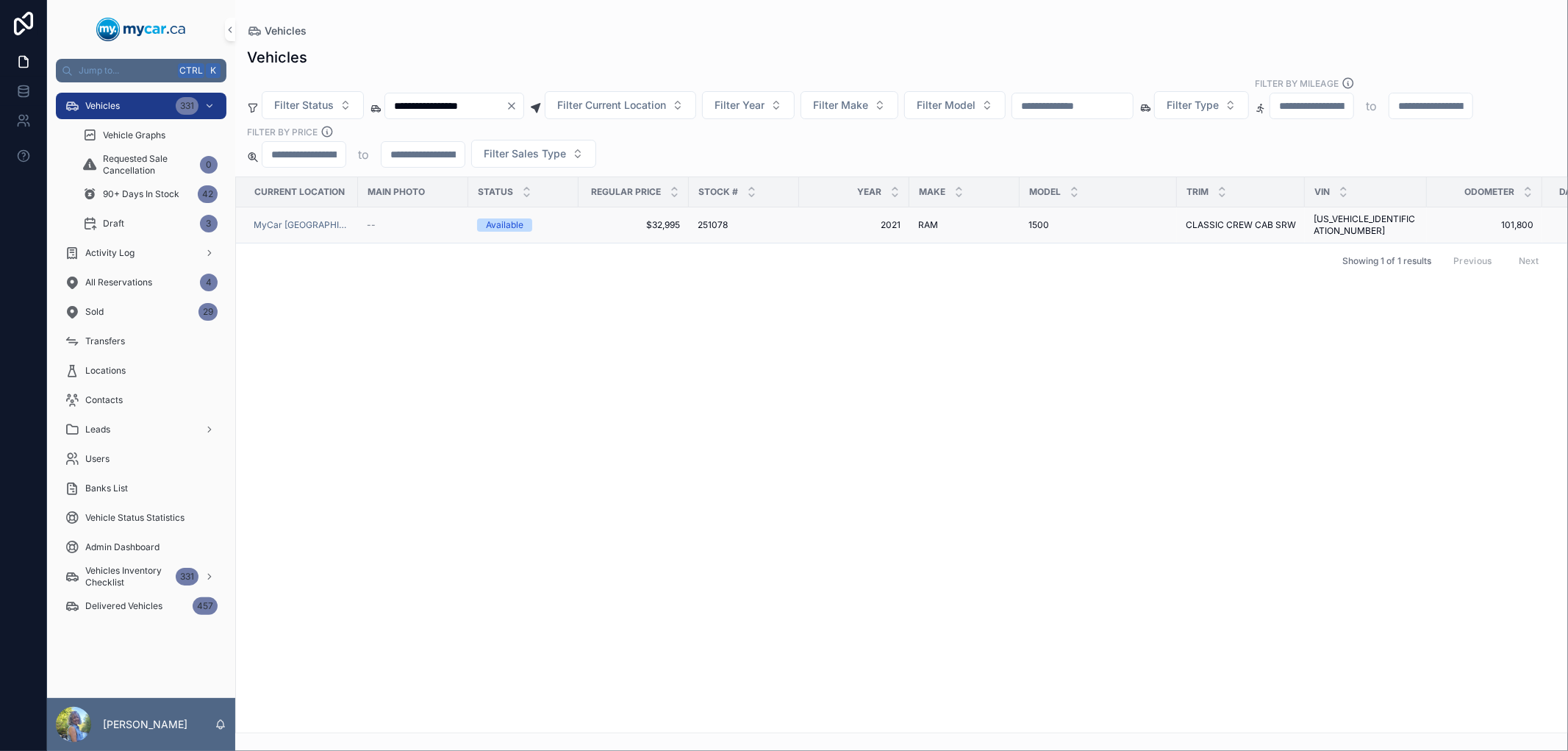
type input "**********"
click at [706, 221] on span "251078" at bounding box center [713, 224] width 30 height 12
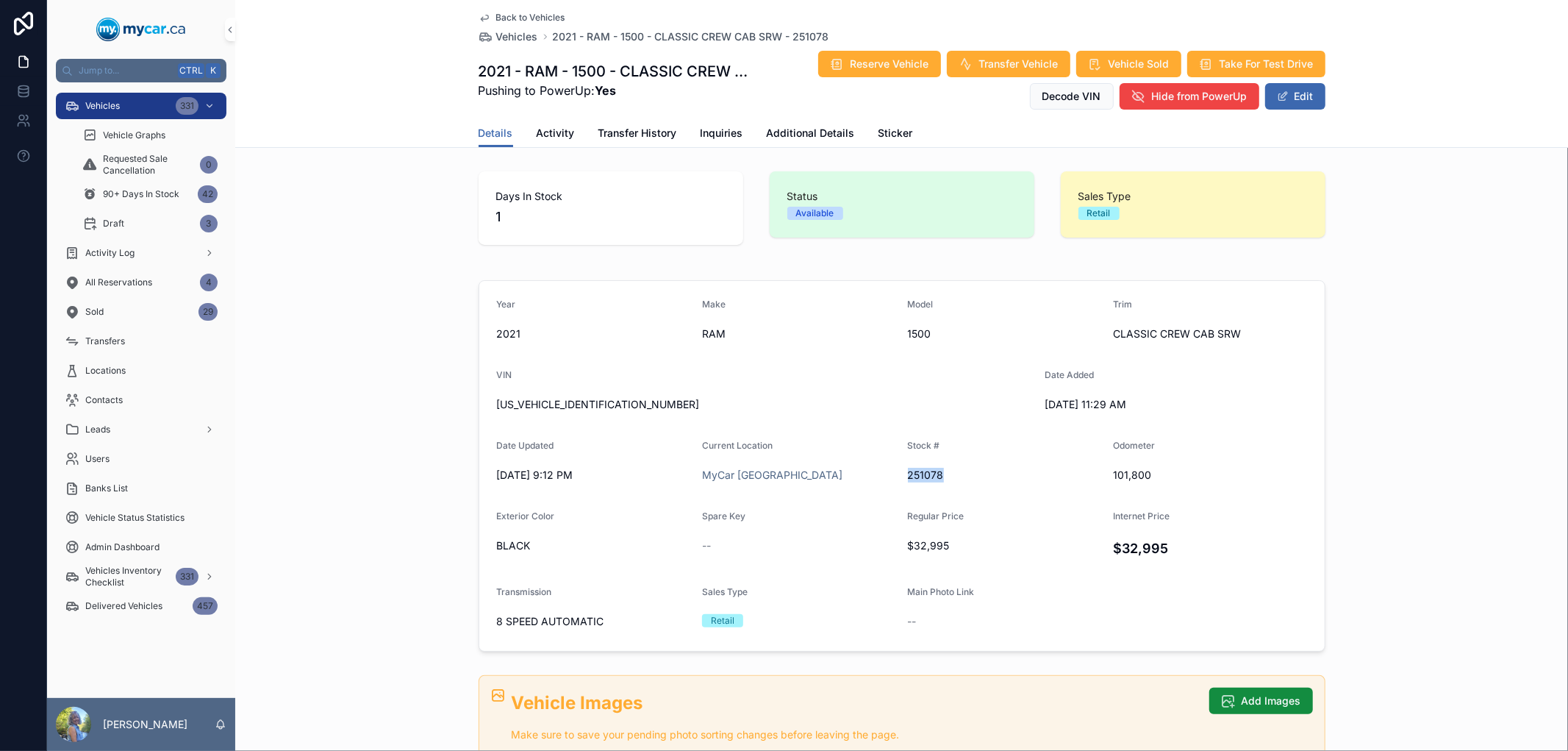
drag, startPoint x: 958, startPoint y: 468, endPoint x: 901, endPoint y: 480, distance: 58.2
click at [908, 480] on span "251078" at bounding box center [1004, 475] width 193 height 15
copy span "251078"
click at [524, 33] on span "Vehicles" at bounding box center [517, 37] width 42 height 15
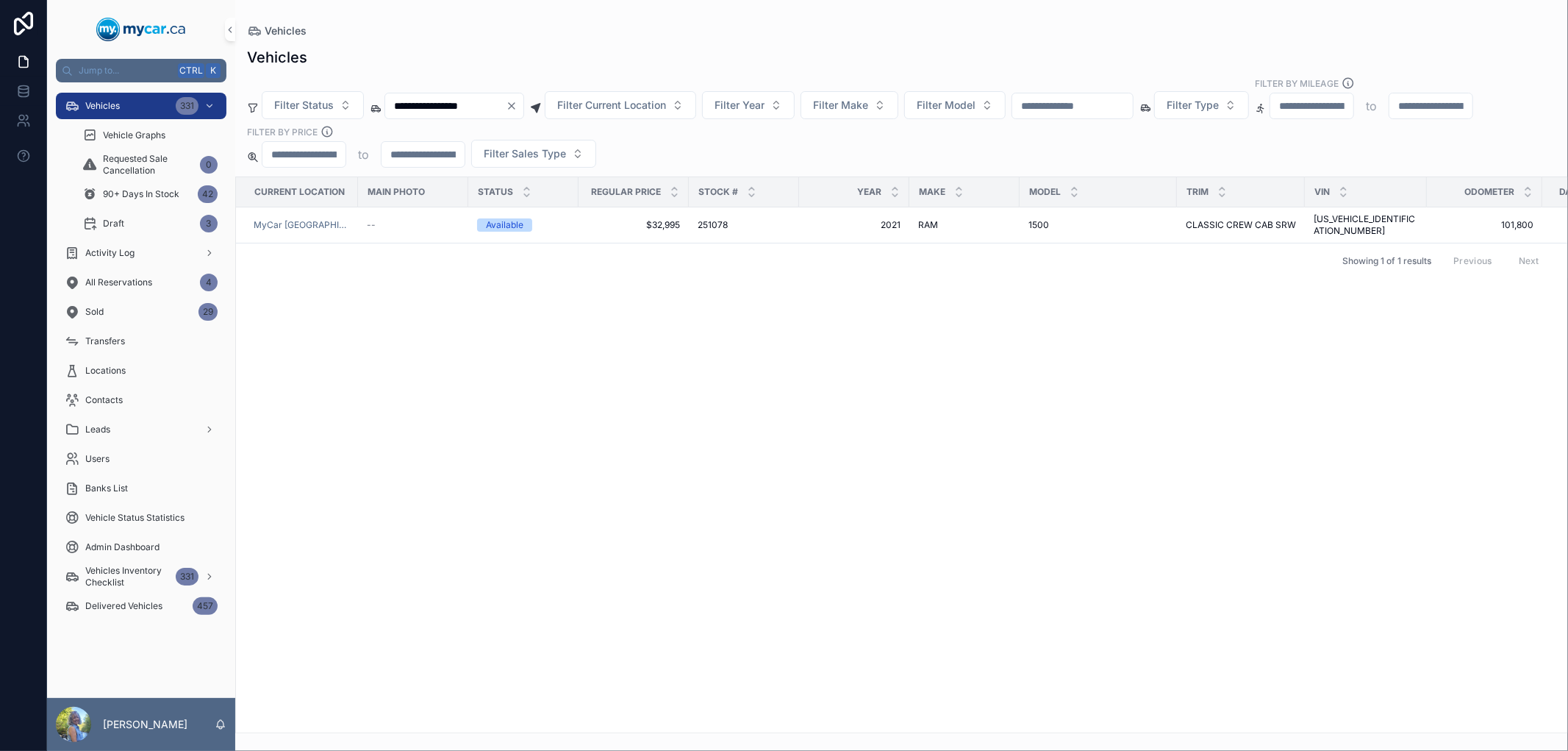
drag, startPoint x: 507, startPoint y: 103, endPoint x: 388, endPoint y: 103, distance: 119.0
click at [388, 103] on input "**********" at bounding box center [445, 105] width 120 height 20
paste input "scrollable content"
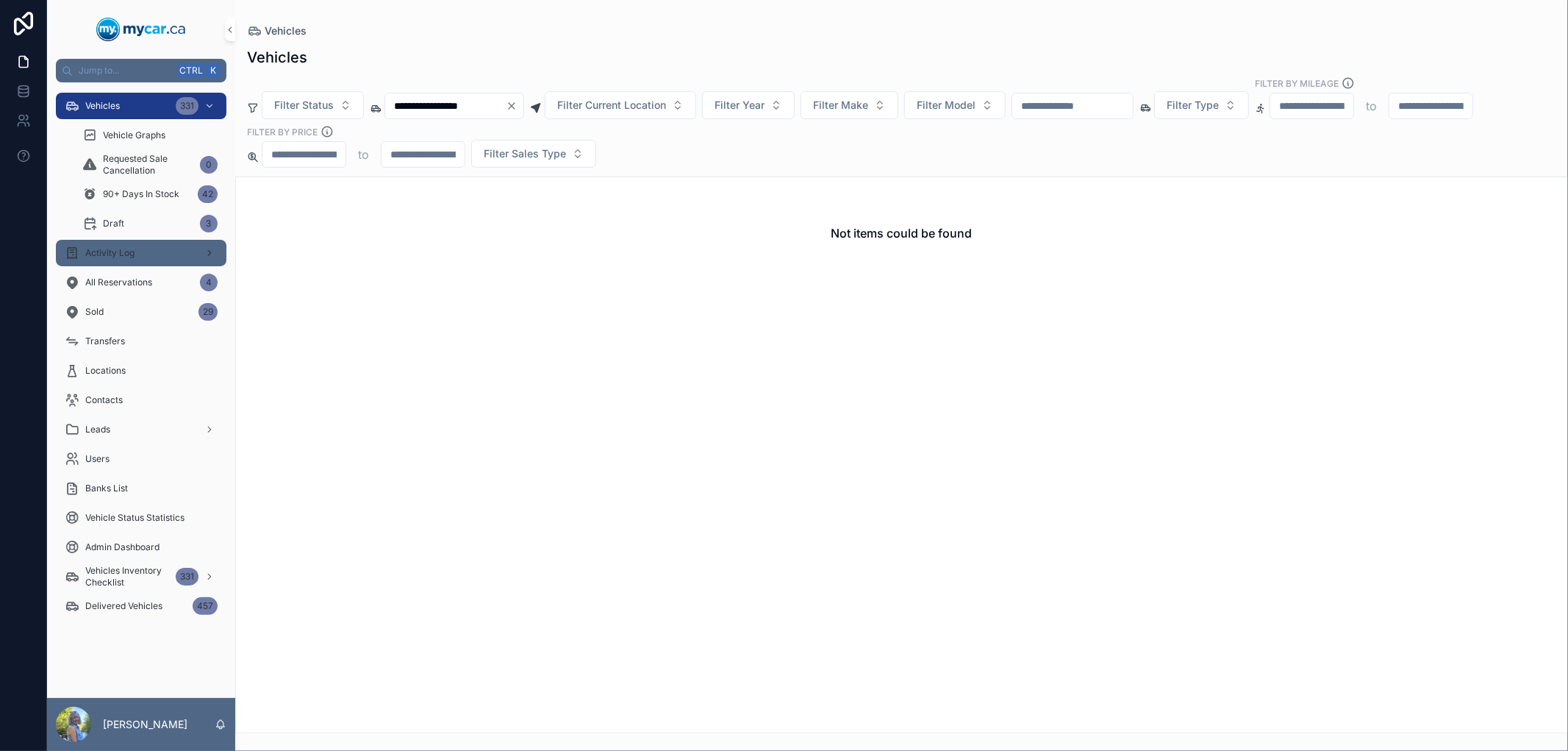
type input "**********"
click at [130, 250] on span "Activity Log" at bounding box center [110, 252] width 49 height 12
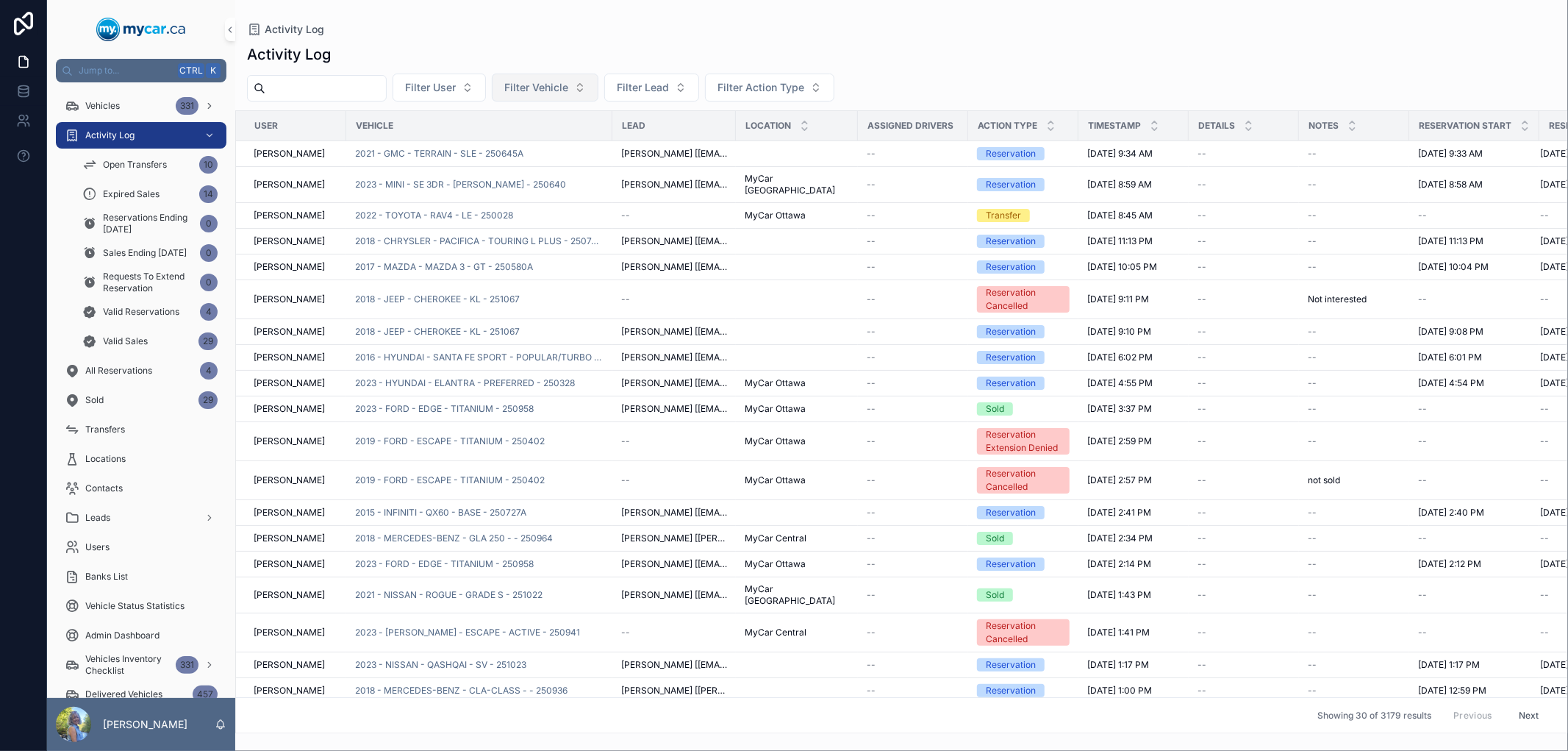
click at [557, 90] on span "Filter Vehicle" at bounding box center [536, 87] width 64 height 15
type input "**********"
click at [133, 130] on span "Activity Log" at bounding box center [110, 135] width 49 height 12
click at [667, 82] on span "Filter Lead" at bounding box center [642, 87] width 53 height 15
type input "*"
